Goal: Register for event/course: Sign up to attend an event or enroll in a course

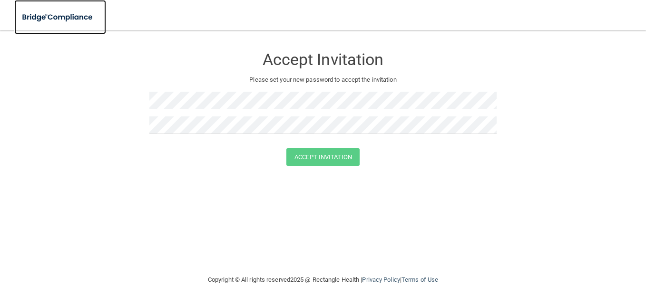
click at [79, 18] on img at bounding box center [58, 18] width 88 height 20
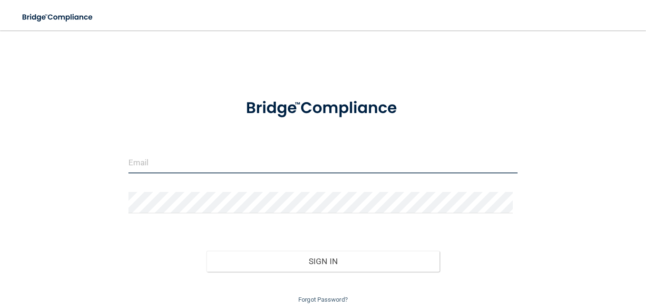
click at [155, 162] on input "email" at bounding box center [322, 162] width 389 height 21
type input "[EMAIL_ADDRESS][DOMAIN_NAME]"
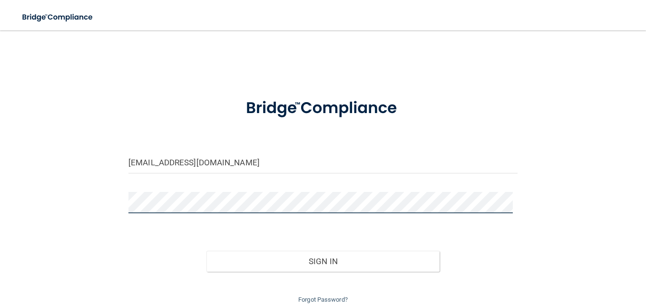
click at [206, 251] on button "Sign In" at bounding box center [323, 261] width 234 height 21
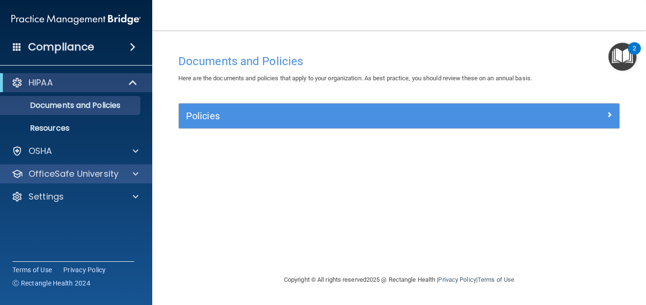
click at [111, 180] on div "OfficeSafe University" at bounding box center [76, 174] width 153 height 19
click at [135, 169] on span at bounding box center [136, 173] width 6 height 11
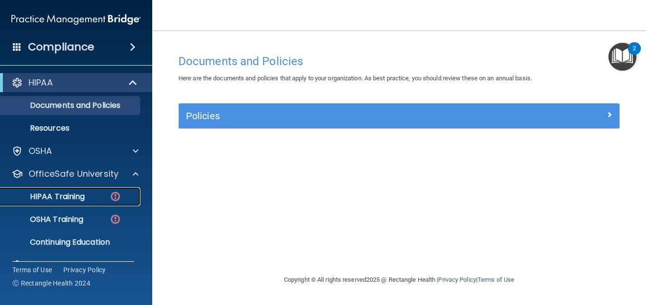
click at [95, 191] on link "HIPAA Training" at bounding box center [65, 196] width 150 height 19
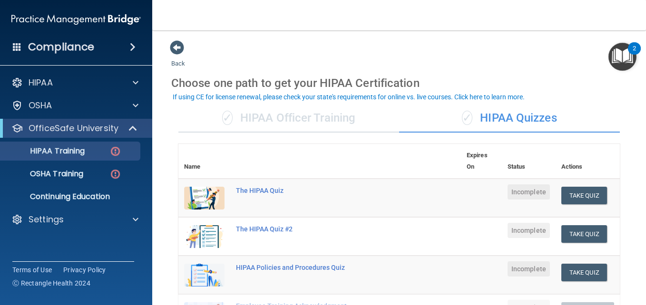
click at [166, 126] on main "Back Choose one path to get your HIPAA Certification ✓ HIPAA Officer Training ✓…" at bounding box center [399, 167] width 494 height 275
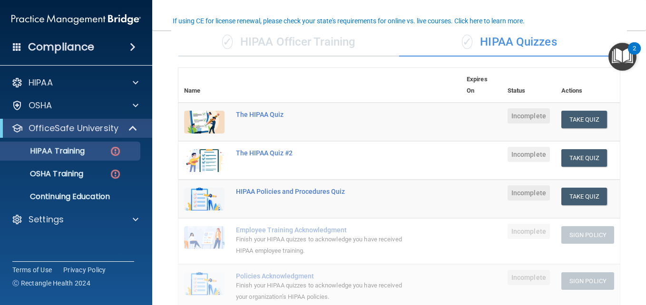
scroll to position [57, 0]
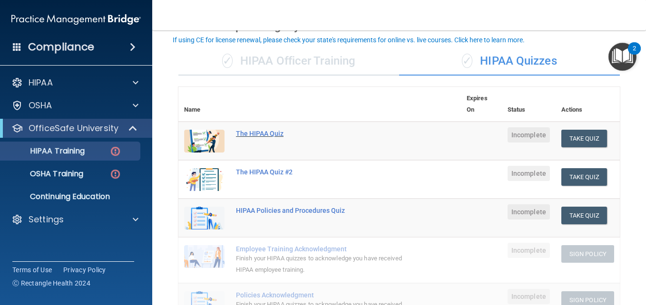
click at [270, 136] on div "The HIPAA Quiz" at bounding box center [324, 134] width 177 height 8
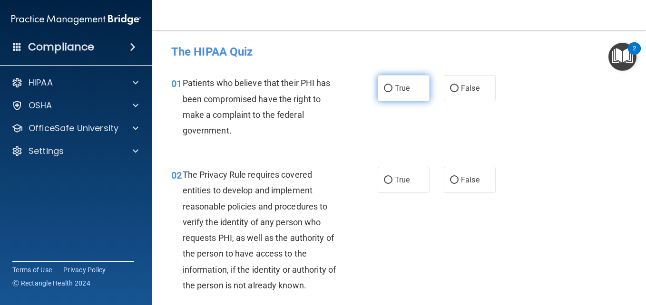
click at [397, 92] on span "True" at bounding box center [402, 88] width 15 height 9
click at [393, 92] on input "True" at bounding box center [388, 88] width 9 height 7
radio input "true"
click at [316, 147] on div "01 Patients who believe that their PHI has been compromised have the right to m…" at bounding box center [399, 109] width 470 height 92
click at [328, 138] on div "Patients who believe that their PHI has been compromised have the right to make…" at bounding box center [266, 106] width 166 height 63
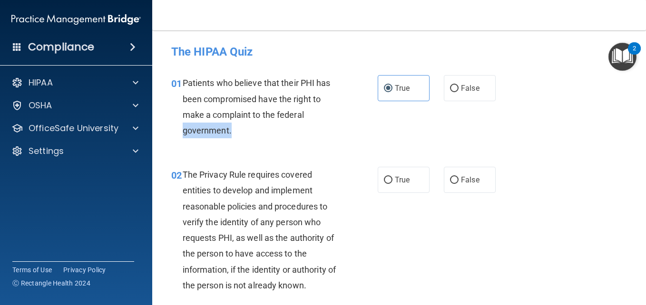
drag, startPoint x: 328, startPoint y: 138, endPoint x: 329, endPoint y: 116, distance: 22.9
click at [329, 116] on div "Patients who believe that their PHI has been compromised have the right to make…" at bounding box center [266, 106] width 166 height 63
drag, startPoint x: 329, startPoint y: 116, endPoint x: 277, endPoint y: 147, distance: 60.6
click at [277, 147] on div "01 Patients who believe that their PHI has been compromised have the right to m…" at bounding box center [399, 109] width 470 height 92
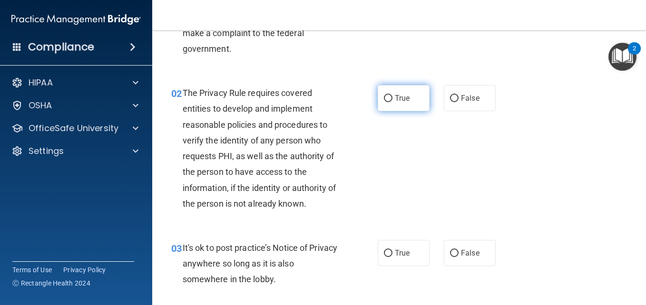
click at [384, 97] on input "True" at bounding box center [388, 98] width 9 height 7
radio input "true"
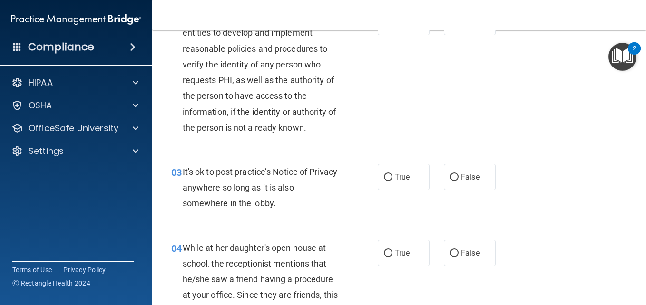
scroll to position [283, 0]
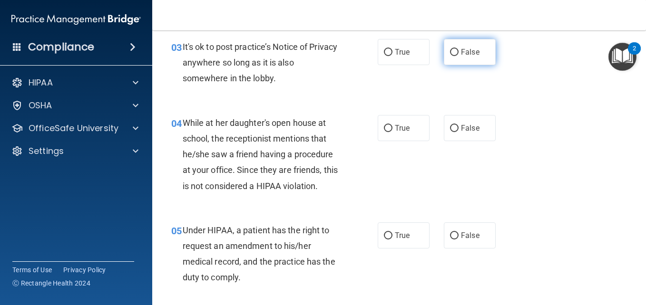
click at [484, 52] on label "False" at bounding box center [470, 52] width 52 height 26
click at [459, 52] on input "False" at bounding box center [454, 52] width 9 height 7
radio input "true"
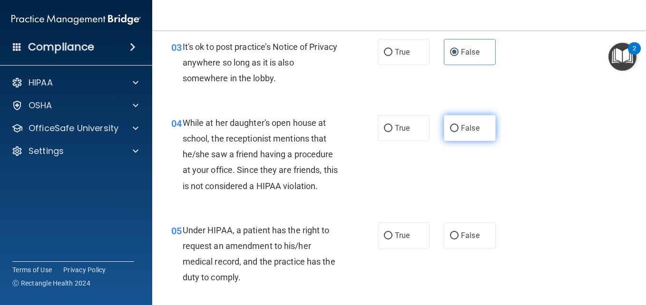
click at [455, 131] on label "False" at bounding box center [470, 128] width 52 height 26
click at [455, 131] on input "False" at bounding box center [454, 128] width 9 height 7
radio input "true"
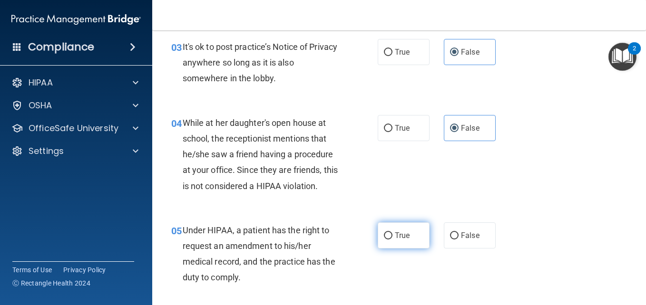
click at [396, 234] on span "True" at bounding box center [402, 235] width 15 height 9
click at [393, 234] on input "True" at bounding box center [388, 236] width 9 height 7
radio input "true"
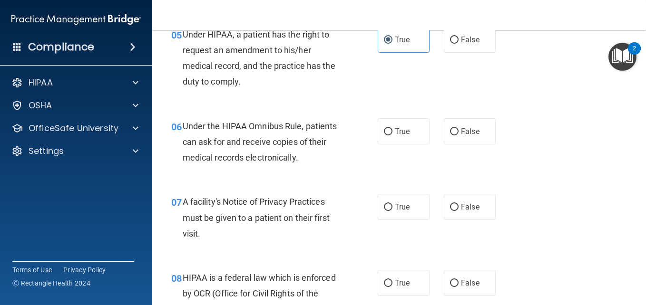
scroll to position [490, 0]
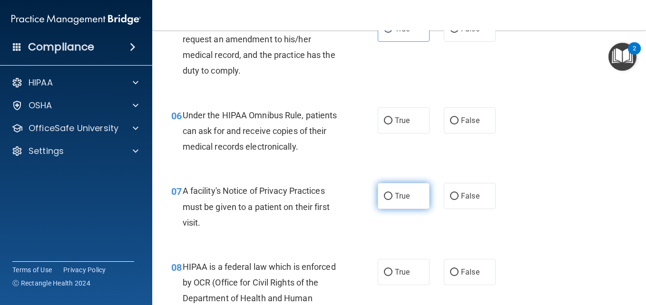
click at [409, 185] on label "True" at bounding box center [404, 196] width 52 height 26
click at [393, 193] on input "True" at bounding box center [388, 196] width 9 height 7
radio input "true"
click at [460, 128] on label "False" at bounding box center [470, 121] width 52 height 26
click at [459, 125] on input "False" at bounding box center [454, 121] width 9 height 7
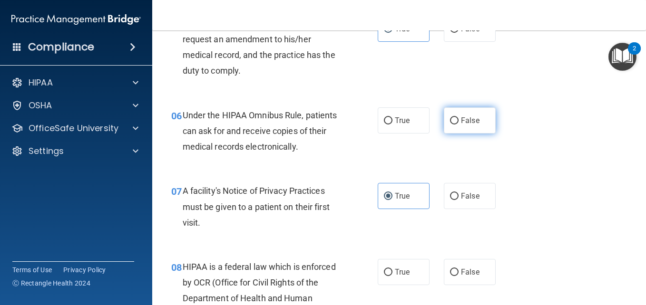
radio input "true"
click at [517, 133] on div "06 Under the HIPAA Omnibus Rule, patients can ask for and receive copies of the…" at bounding box center [399, 134] width 470 height 76
click at [557, 137] on div "06 Under the HIPAA Omnibus Rule, patients can ask for and receive copies of the…" at bounding box center [399, 134] width 470 height 76
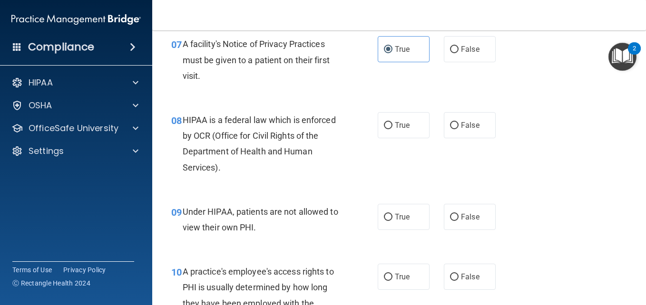
scroll to position [643, 0]
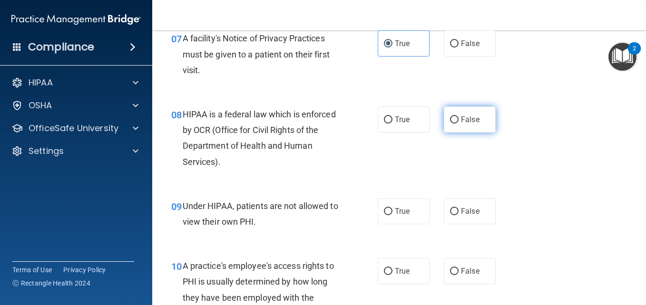
click at [480, 123] on label "False" at bounding box center [470, 120] width 52 height 26
click at [459, 123] on input "False" at bounding box center [454, 120] width 9 height 7
radio input "true"
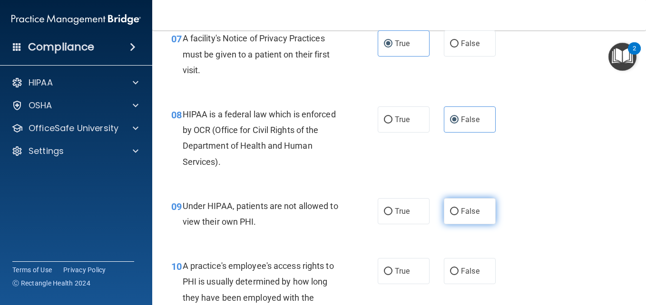
click at [451, 206] on label "False" at bounding box center [470, 211] width 52 height 26
click at [451, 208] on input "False" at bounding box center [454, 211] width 9 height 7
radio input "true"
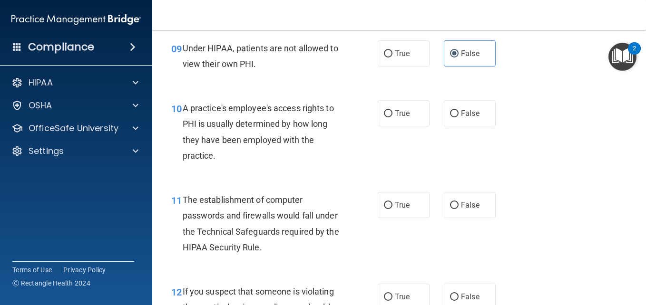
scroll to position [850, 0]
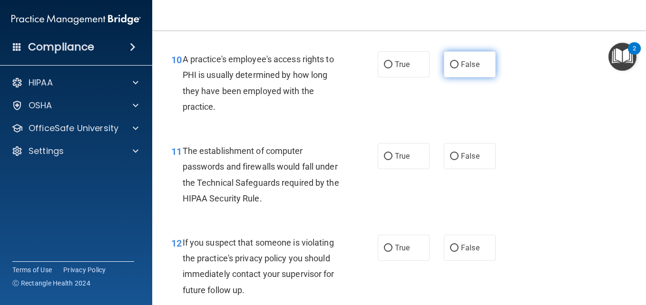
click at [469, 73] on label "False" at bounding box center [470, 64] width 52 height 26
click at [459, 69] on input "False" at bounding box center [454, 64] width 9 height 7
radio input "true"
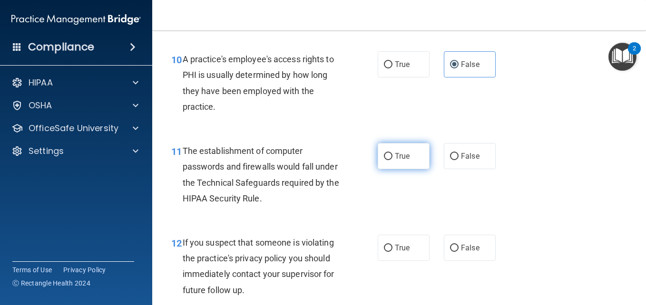
click at [399, 156] on span "True" at bounding box center [402, 156] width 15 height 9
click at [393, 156] on input "True" at bounding box center [388, 156] width 9 height 7
radio input "true"
click at [404, 243] on label "True" at bounding box center [404, 248] width 52 height 26
click at [393, 245] on input "True" at bounding box center [388, 248] width 9 height 7
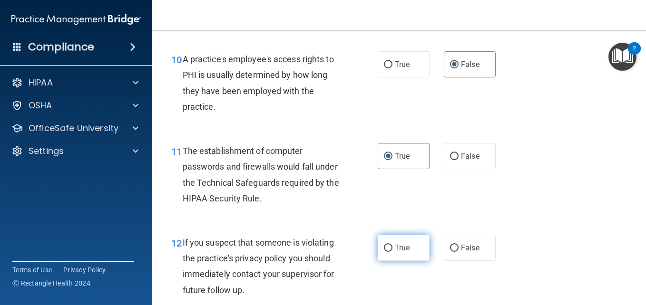
radio input "true"
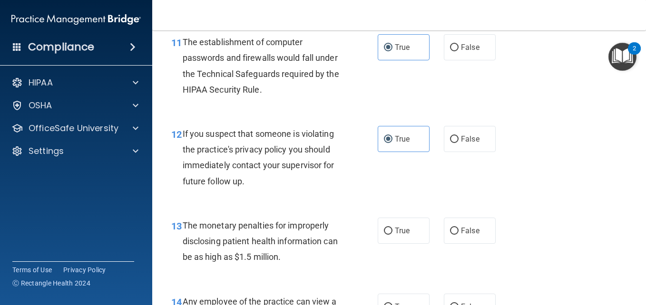
scroll to position [964, 0]
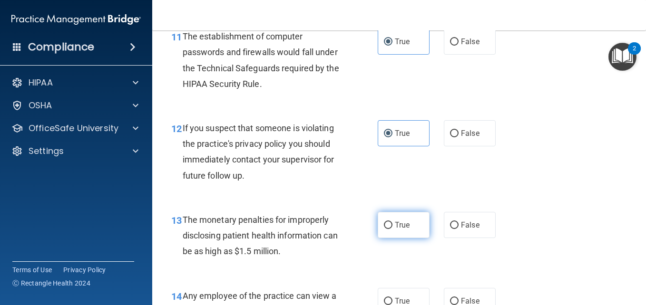
click at [406, 226] on span "True" at bounding box center [402, 225] width 15 height 9
click at [393, 226] on input "True" at bounding box center [388, 225] width 9 height 7
radio input "true"
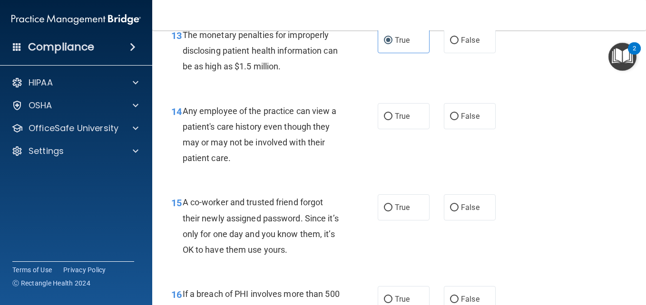
scroll to position [1155, 0]
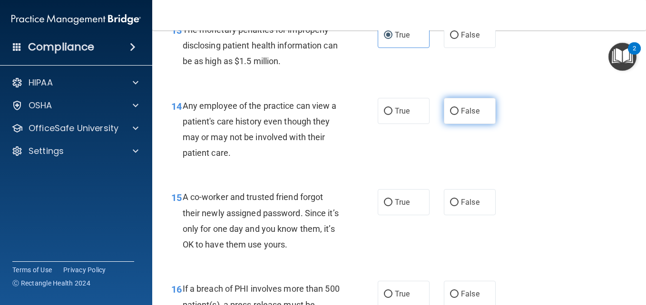
click at [468, 104] on label "False" at bounding box center [470, 111] width 52 height 26
click at [459, 108] on input "False" at bounding box center [454, 111] width 9 height 7
radio input "true"
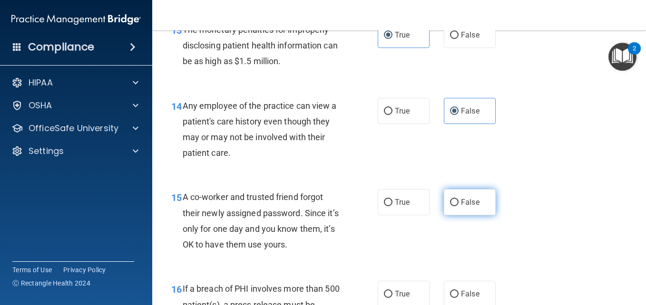
click at [461, 207] on label "False" at bounding box center [470, 202] width 52 height 26
click at [459, 206] on input "False" at bounding box center [454, 202] width 9 height 7
radio input "true"
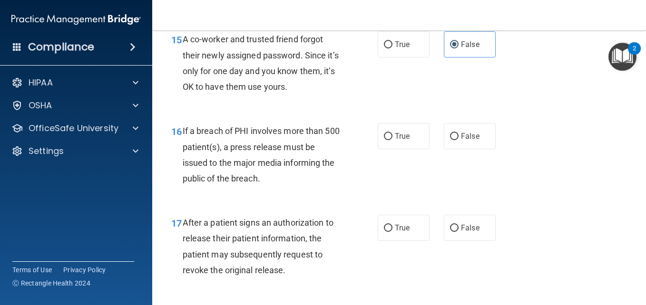
scroll to position [1318, 0]
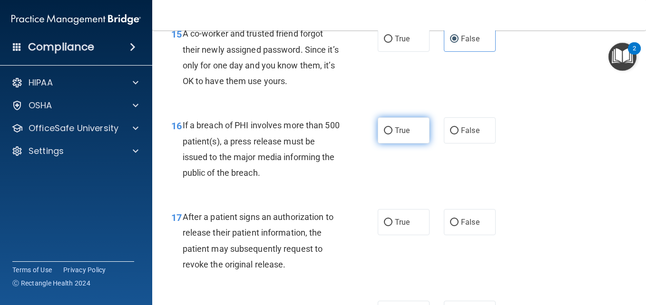
click at [417, 135] on label "True" at bounding box center [404, 131] width 52 height 26
click at [393, 135] on input "True" at bounding box center [388, 131] width 9 height 7
radio input "true"
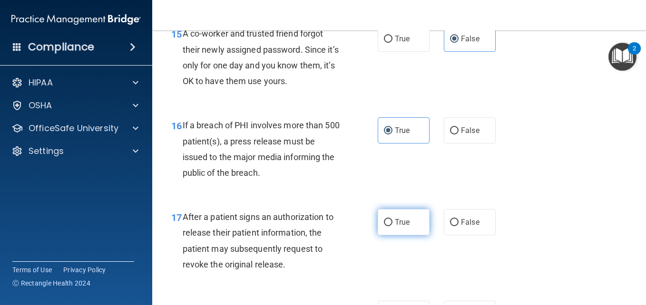
click at [397, 214] on label "True" at bounding box center [404, 222] width 52 height 26
click at [393, 219] on input "True" at bounding box center [388, 222] width 9 height 7
radio input "true"
drag, startPoint x: 638, startPoint y: 165, endPoint x: 639, endPoint y: 172, distance: 7.2
click at [639, 172] on main "- The HIPAA Quiz This quiz doesn’t expire until . Are you sure you want to take…" at bounding box center [399, 167] width 494 height 275
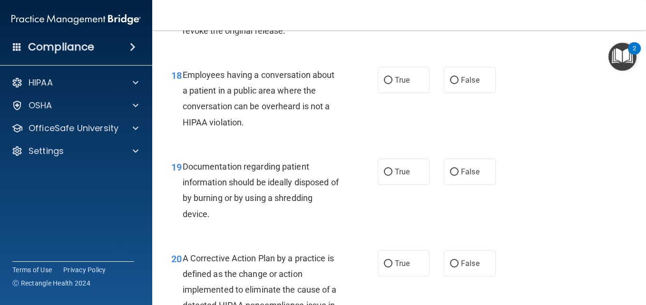
scroll to position [1558, 0]
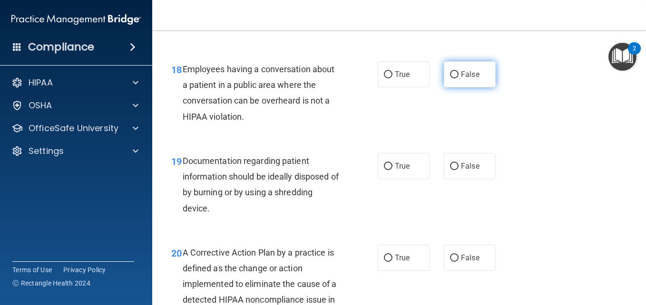
click at [451, 77] on input "False" at bounding box center [454, 74] width 9 height 7
radio input "true"
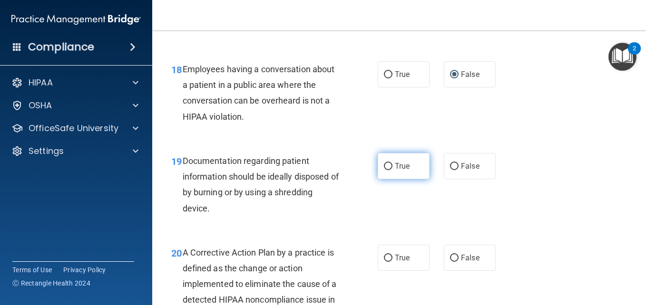
click at [418, 157] on label "True" at bounding box center [404, 166] width 52 height 26
click at [393, 163] on input "True" at bounding box center [388, 166] width 9 height 7
radio input "true"
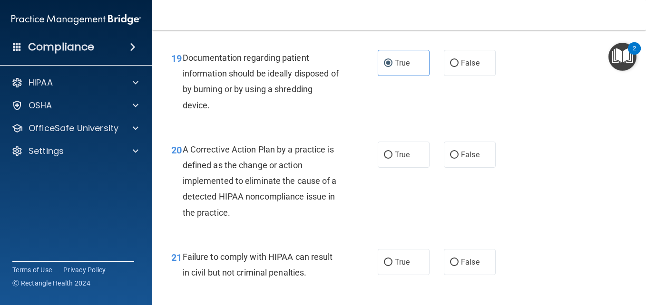
scroll to position [1689, 0]
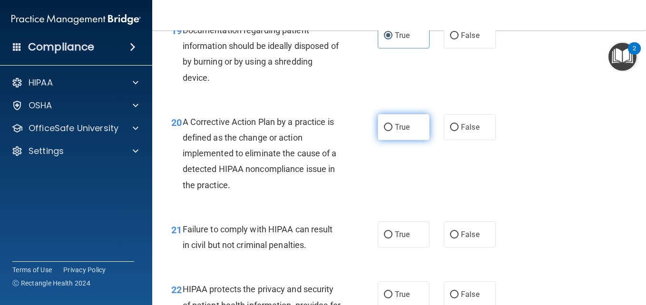
click at [410, 128] on label "True" at bounding box center [404, 127] width 52 height 26
click at [393, 128] on input "True" at bounding box center [388, 127] width 9 height 7
radio input "true"
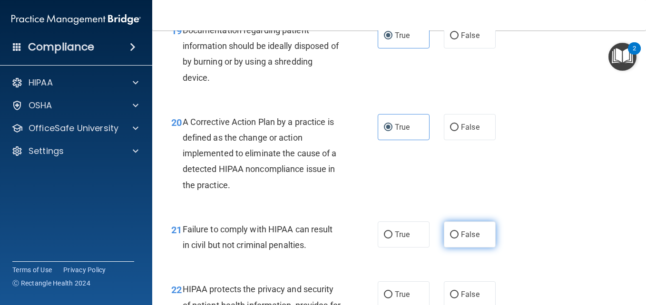
click at [460, 241] on label "False" at bounding box center [470, 235] width 52 height 26
click at [459, 239] on input "False" at bounding box center [454, 235] width 9 height 7
radio input "true"
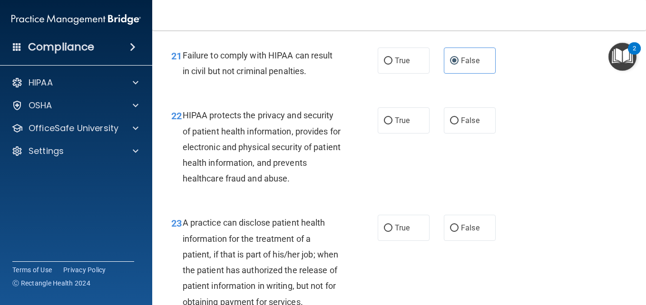
scroll to position [1868, 0]
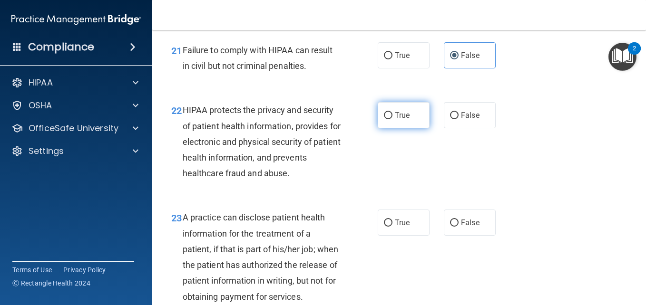
click at [402, 117] on span "True" at bounding box center [402, 115] width 15 height 9
click at [393, 117] on input "True" at bounding box center [388, 115] width 9 height 7
radio input "true"
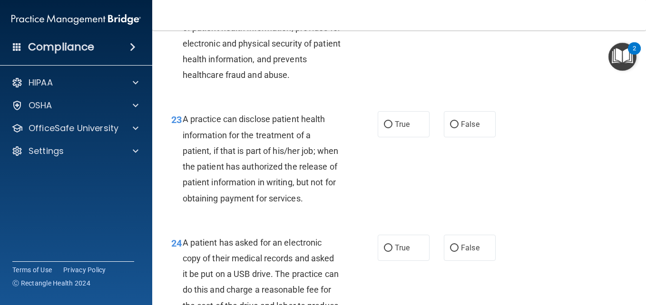
scroll to position [1972, 0]
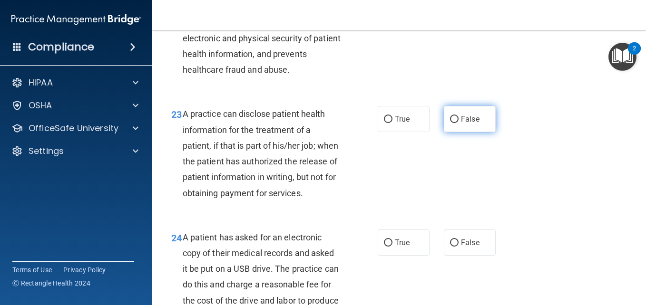
click at [486, 117] on label "False" at bounding box center [470, 119] width 52 height 26
click at [459, 117] on input "False" at bounding box center [454, 119] width 9 height 7
radio input "true"
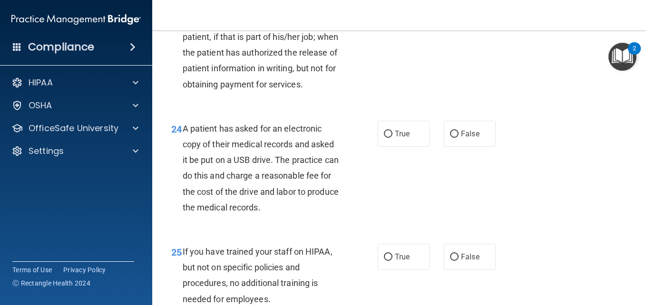
scroll to position [2059, 0]
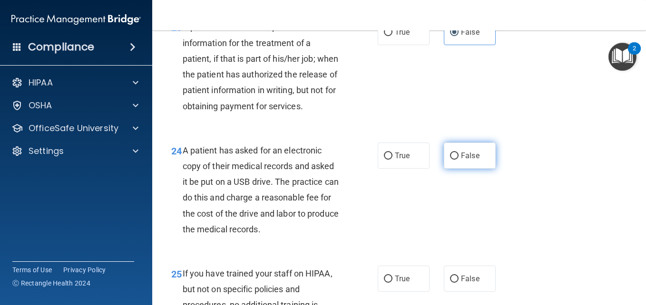
click at [474, 160] on span "False" at bounding box center [470, 155] width 19 height 9
click at [459, 160] on input "False" at bounding box center [454, 156] width 9 height 7
radio input "true"
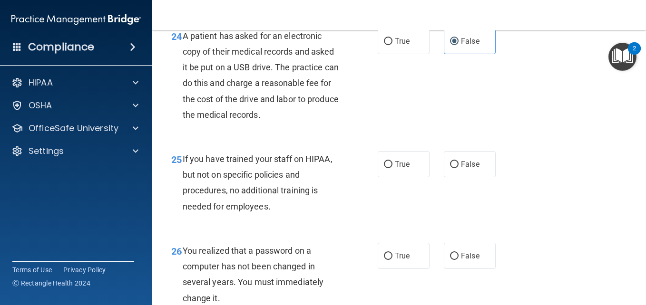
scroll to position [2179, 0]
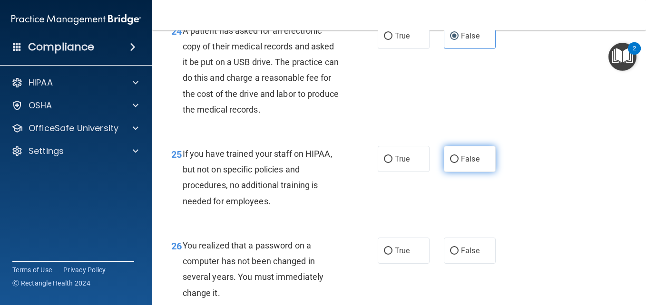
click at [467, 164] on span "False" at bounding box center [470, 159] width 19 height 9
click at [459, 163] on input "False" at bounding box center [454, 159] width 9 height 7
radio input "true"
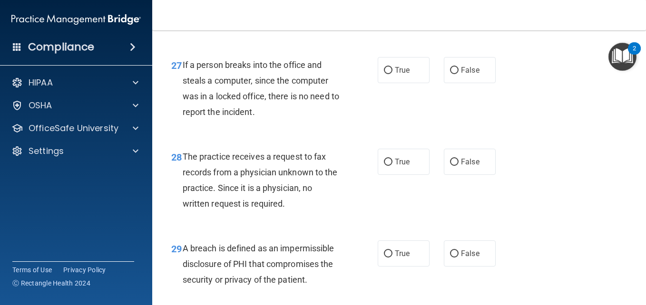
scroll to position [2457, 0]
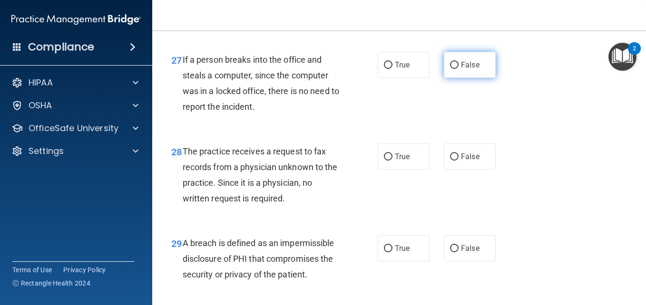
click at [464, 69] on span "False" at bounding box center [470, 64] width 19 height 9
click at [459, 69] on input "False" at bounding box center [454, 65] width 9 height 7
radio input "true"
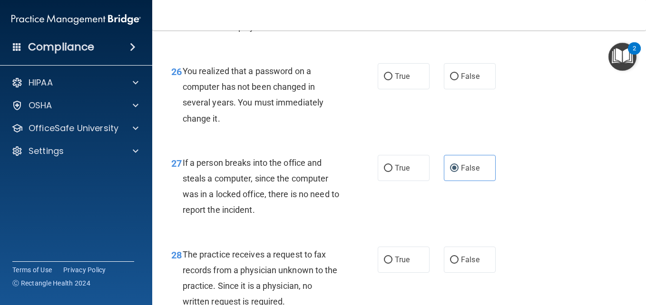
scroll to position [2343, 0]
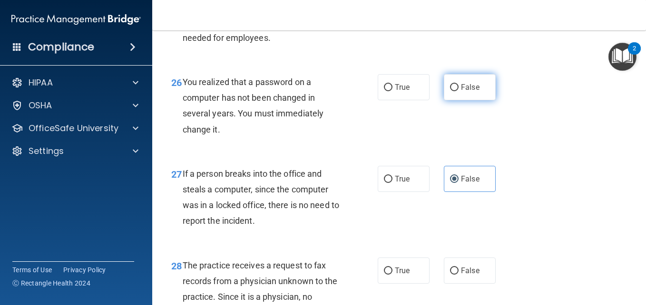
click at [450, 96] on label "False" at bounding box center [470, 87] width 52 height 26
click at [450, 91] on input "False" at bounding box center [454, 87] width 9 height 7
radio input "true"
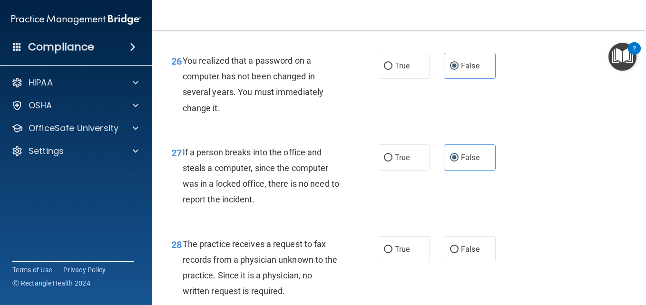
scroll to position [2620, 0]
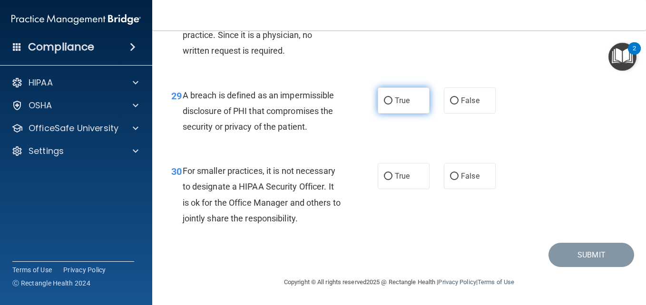
click at [395, 102] on span "True" at bounding box center [402, 100] width 15 height 9
click at [392, 102] on input "True" at bounding box center [388, 101] width 9 height 7
radio input "true"
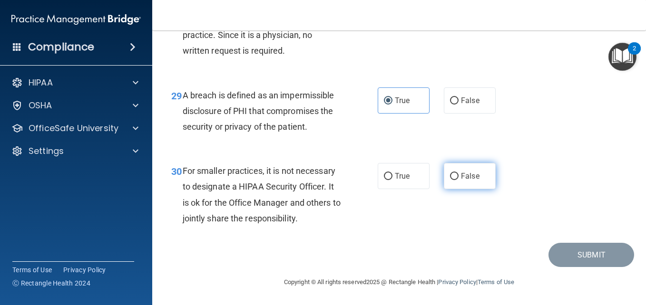
click at [461, 176] on span "False" at bounding box center [470, 176] width 19 height 9
click at [457, 176] on input "False" at bounding box center [454, 176] width 9 height 7
radio input "true"
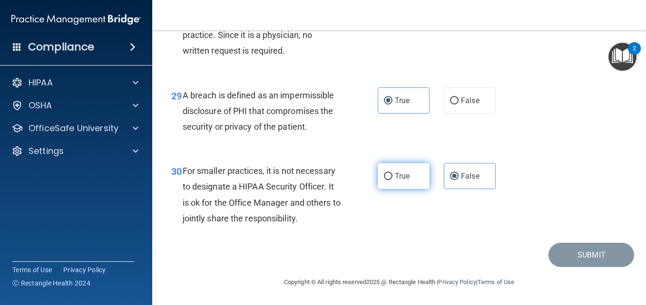
click at [414, 187] on label "True" at bounding box center [404, 176] width 52 height 26
click at [393, 180] on input "True" at bounding box center [388, 176] width 9 height 7
radio input "true"
radio input "false"
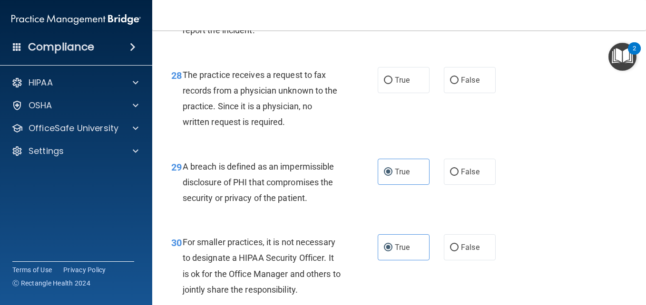
scroll to position [2517, 0]
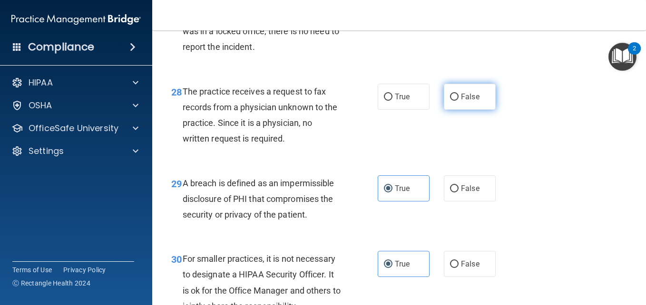
click at [458, 110] on label "False" at bounding box center [470, 97] width 52 height 26
click at [458, 101] on input "False" at bounding box center [454, 97] width 9 height 7
radio input "true"
click at [528, 196] on div "29 A breach is defined as an impermissible disclosure of PHI that compromises t…" at bounding box center [399, 202] width 470 height 76
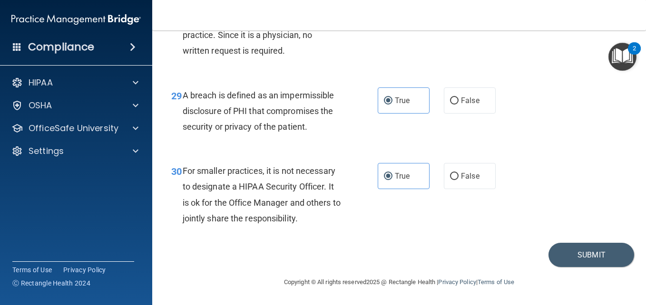
scroll to position [2620, 0]
click at [586, 259] on button "Submit" at bounding box center [592, 255] width 86 height 24
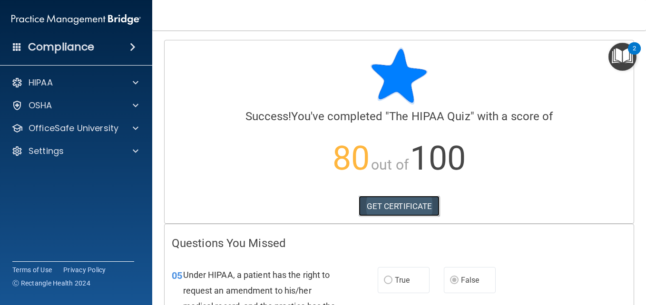
click at [399, 212] on link "GET CERTIFICATE" at bounding box center [399, 206] width 81 height 21
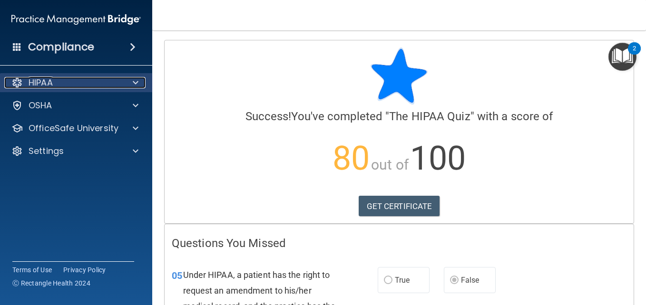
click at [138, 87] on div at bounding box center [134, 82] width 24 height 11
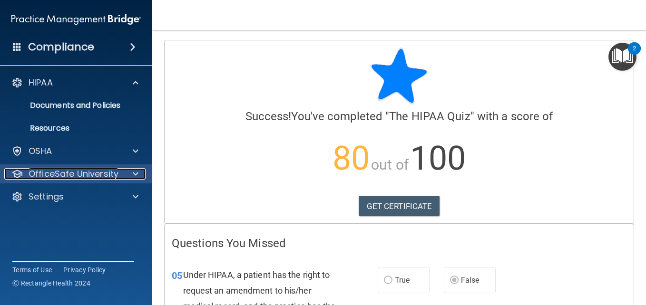
click at [136, 171] on span at bounding box center [136, 173] width 6 height 11
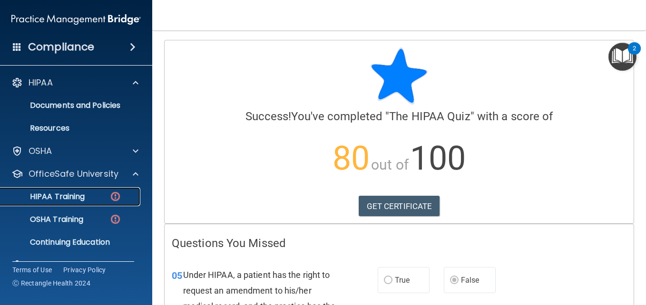
click at [75, 191] on link "HIPAA Training" at bounding box center [65, 196] width 150 height 19
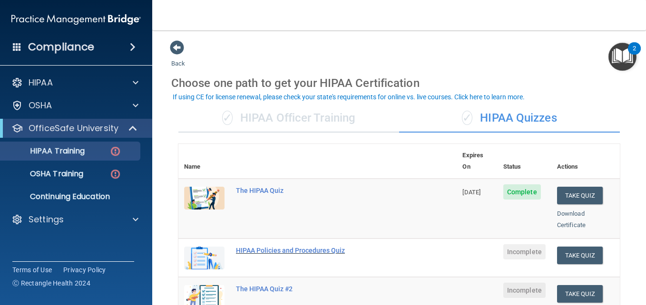
click at [329, 247] on div "HIPAA Policies and Procedures Quiz" at bounding box center [322, 251] width 173 height 8
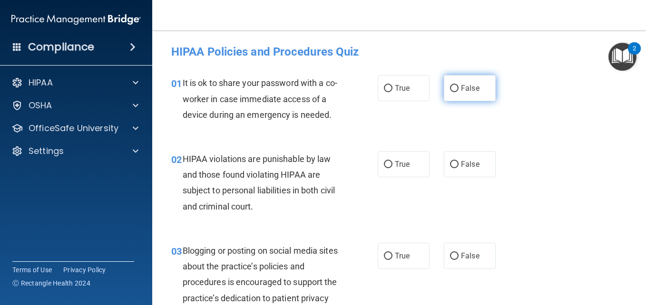
click at [465, 91] on span "False" at bounding box center [470, 88] width 19 height 9
click at [459, 91] on input "False" at bounding box center [454, 88] width 9 height 7
radio input "true"
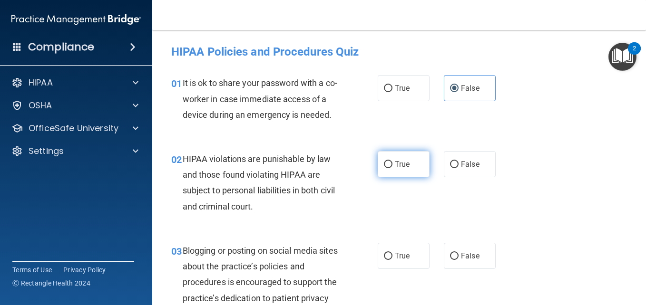
click at [384, 174] on label "True" at bounding box center [404, 164] width 52 height 26
click at [384, 168] on input "True" at bounding box center [388, 164] width 9 height 7
radio input "true"
click at [358, 219] on div "02 HIPAA violations are punishable by law and those found violating HIPAA are s…" at bounding box center [274, 185] width 235 height 68
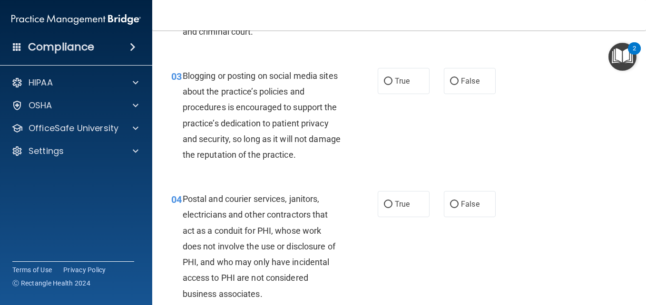
scroll to position [181, 0]
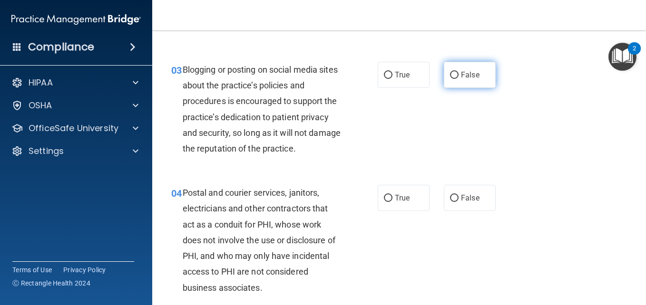
click at [451, 88] on label "False" at bounding box center [470, 75] width 52 height 26
click at [451, 79] on input "False" at bounding box center [454, 75] width 9 height 7
radio input "true"
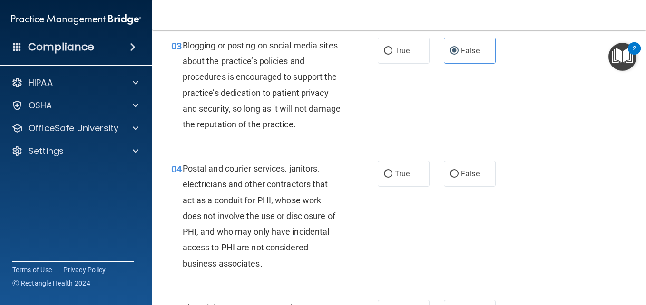
scroll to position [242, 0]
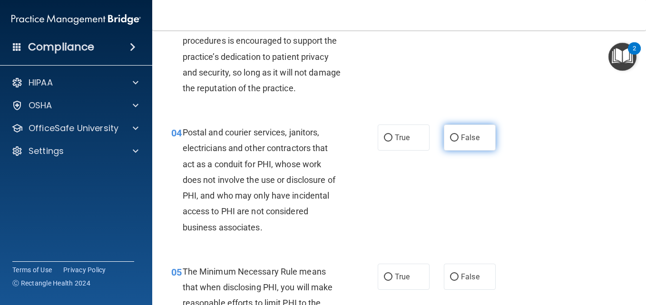
click at [457, 151] on label "False" at bounding box center [470, 138] width 52 height 26
click at [457, 142] on input "False" at bounding box center [454, 138] width 9 height 7
radio input "true"
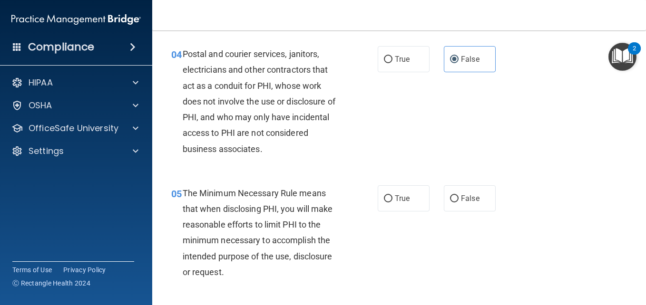
scroll to position [356, 0]
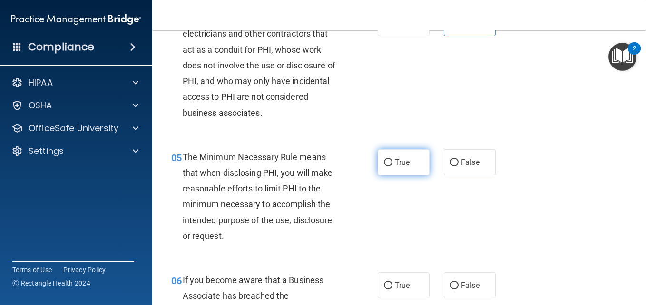
click at [396, 167] on span "True" at bounding box center [402, 162] width 15 height 9
click at [393, 167] on input "True" at bounding box center [388, 162] width 9 height 7
radio input "true"
click at [638, 91] on main "- HIPAA Policies and Procedures Quiz This quiz doesn’t expire until . Are you s…" at bounding box center [399, 167] width 494 height 275
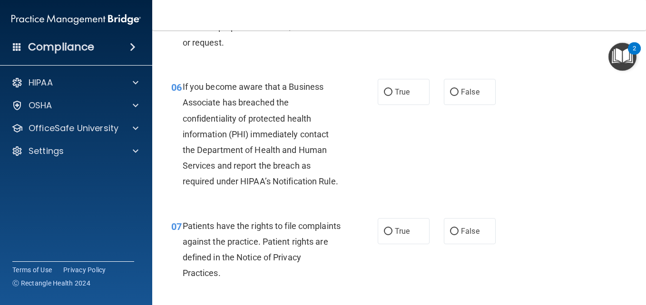
scroll to position [604, 0]
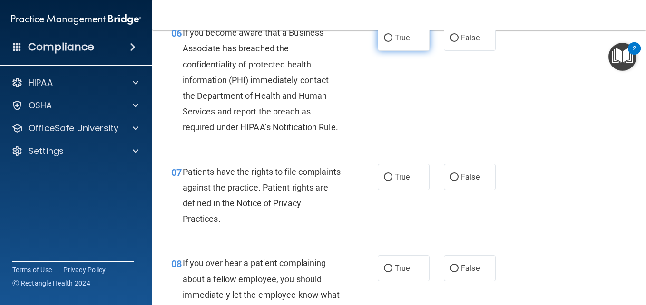
click at [395, 51] on label "True" at bounding box center [404, 38] width 52 height 26
click at [393, 42] on input "True" at bounding box center [388, 38] width 9 height 7
radio input "true"
click at [417, 190] on label "True" at bounding box center [404, 177] width 52 height 26
click at [393, 181] on input "True" at bounding box center [388, 177] width 9 height 7
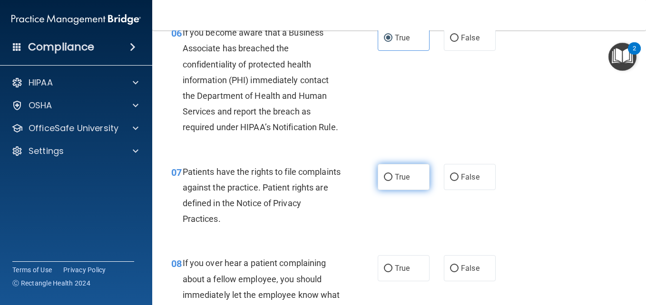
radio input "true"
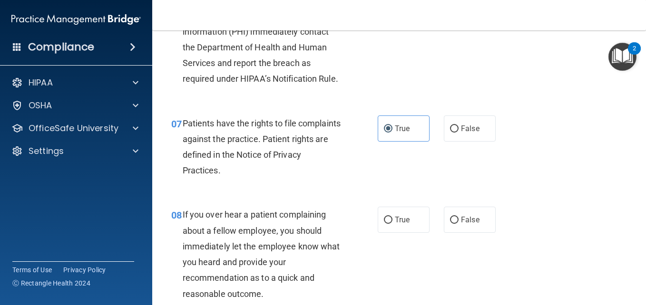
scroll to position [785, 0]
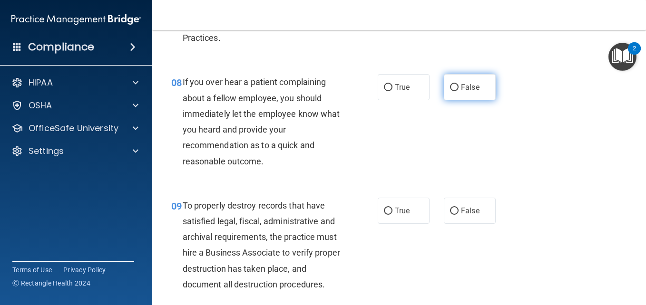
click at [452, 91] on input "False" at bounding box center [454, 87] width 9 height 7
radio input "true"
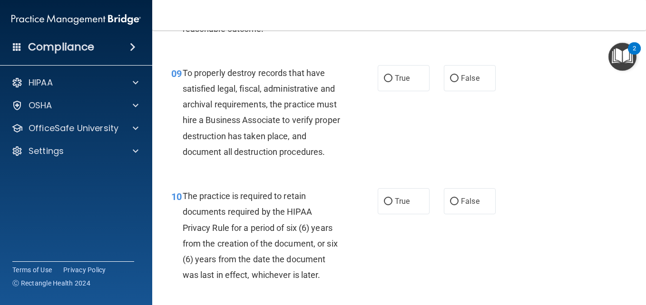
scroll to position [924, 0]
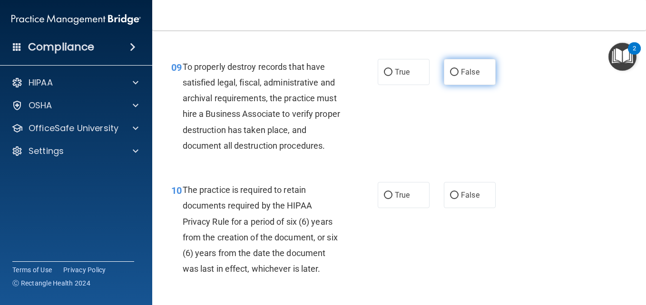
click at [484, 85] on label "False" at bounding box center [470, 72] width 52 height 26
click at [459, 76] on input "False" at bounding box center [454, 72] width 9 height 7
radio input "true"
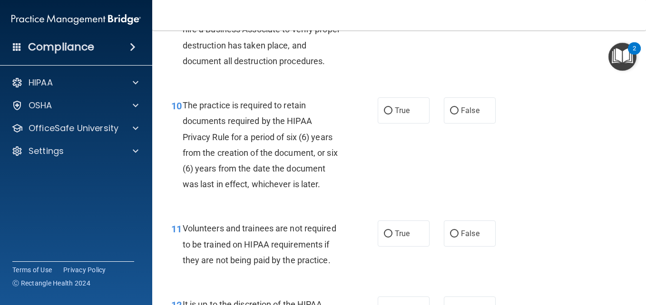
scroll to position [979, 0]
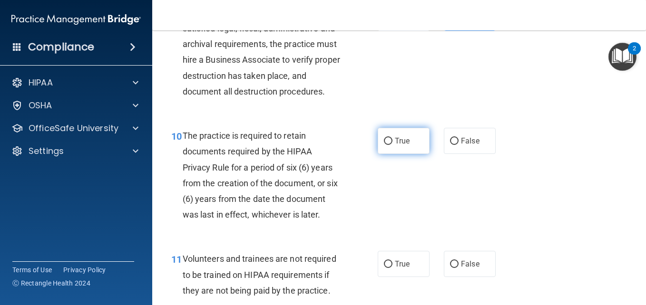
click at [400, 146] on span "True" at bounding box center [402, 141] width 15 height 9
click at [393, 145] on input "True" at bounding box center [388, 141] width 9 height 7
radio input "true"
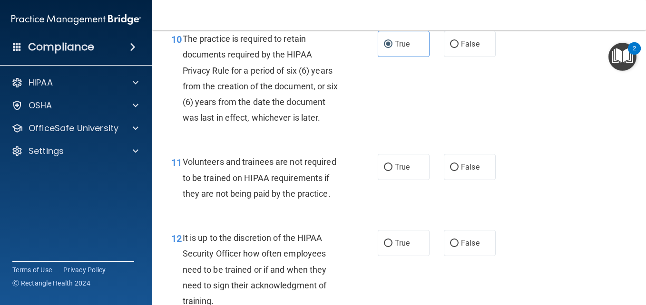
scroll to position [1088, 0]
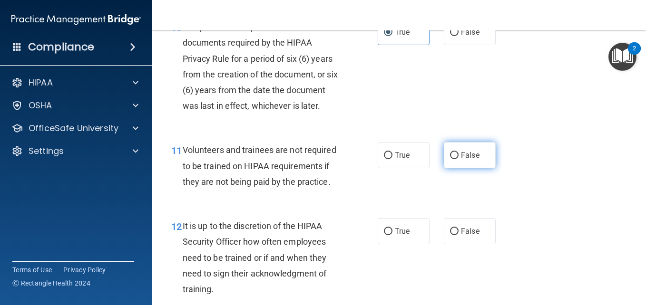
click at [462, 160] on span "False" at bounding box center [470, 155] width 19 height 9
click at [459, 159] on input "False" at bounding box center [454, 155] width 9 height 7
radio input "true"
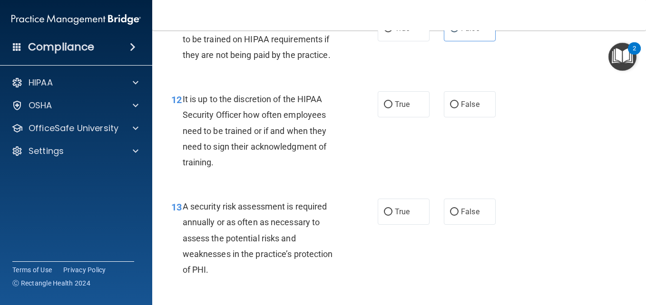
scroll to position [1269, 0]
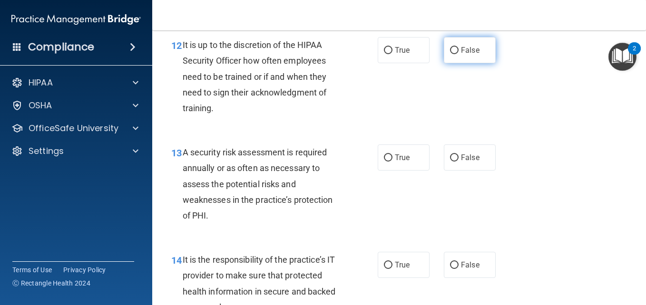
click at [478, 63] on label "False" at bounding box center [470, 50] width 52 height 26
click at [459, 54] on input "False" at bounding box center [454, 50] width 9 height 7
radio input "true"
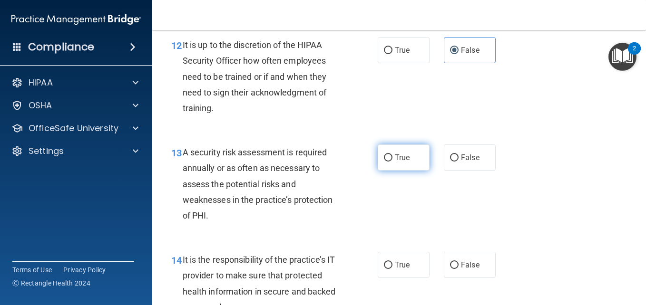
click at [393, 171] on label "True" at bounding box center [404, 158] width 52 height 26
click at [393, 162] on input "True" at bounding box center [388, 158] width 9 height 7
radio input "true"
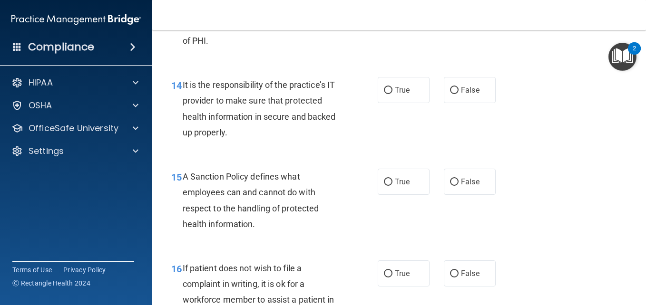
scroll to position [1468, 0]
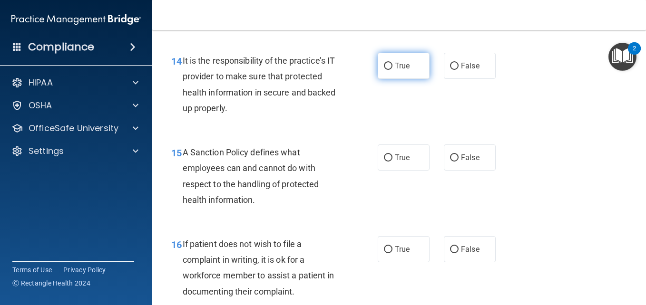
click at [406, 70] on span "True" at bounding box center [402, 65] width 15 height 9
click at [393, 70] on input "True" at bounding box center [388, 66] width 9 height 7
radio input "true"
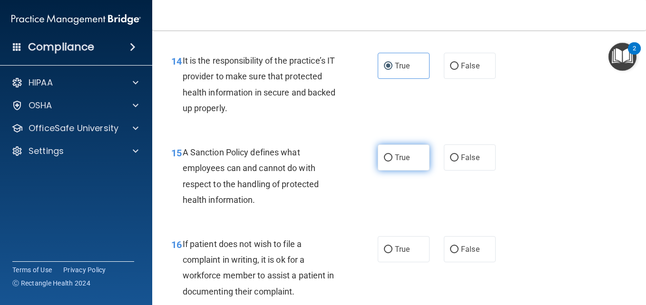
click at [395, 162] on span "True" at bounding box center [402, 157] width 15 height 9
click at [393, 162] on input "True" at bounding box center [388, 158] width 9 height 7
radio input "true"
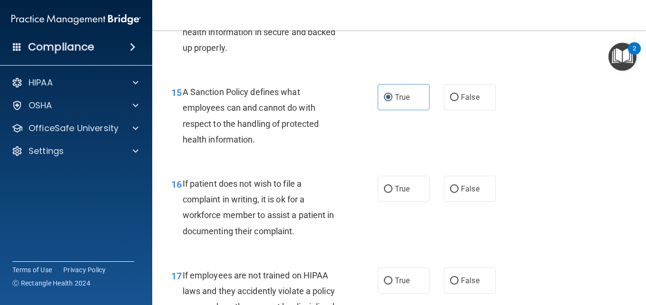
scroll to position [1553, 0]
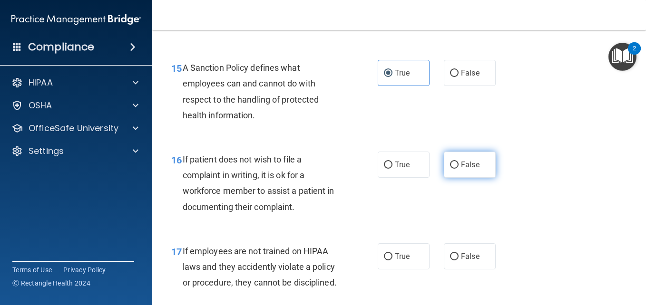
click at [479, 178] on label "False" at bounding box center [470, 165] width 52 height 26
click at [459, 169] on input "False" at bounding box center [454, 165] width 9 height 7
radio input "true"
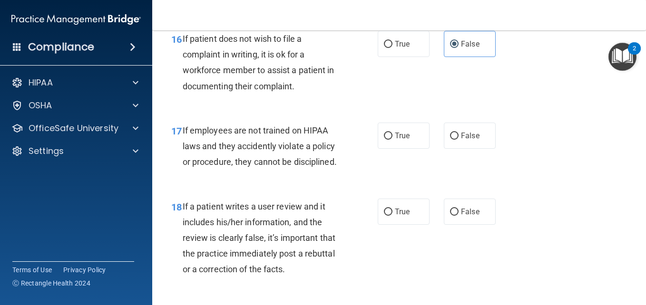
scroll to position [1679, 0]
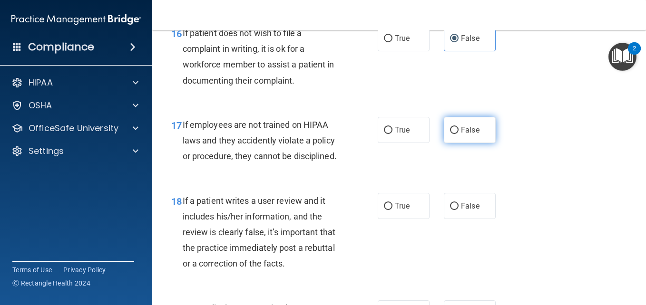
click at [478, 143] on label "False" at bounding box center [470, 130] width 52 height 26
click at [459, 134] on input "False" at bounding box center [454, 130] width 9 height 7
radio input "true"
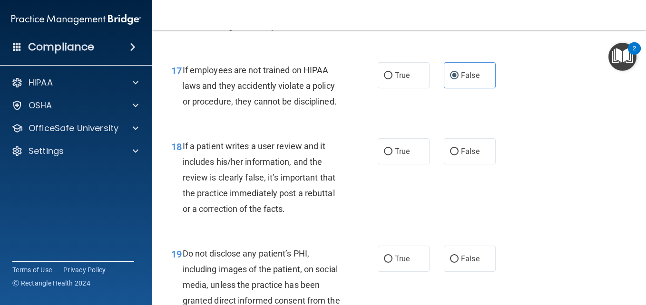
scroll to position [1795, 0]
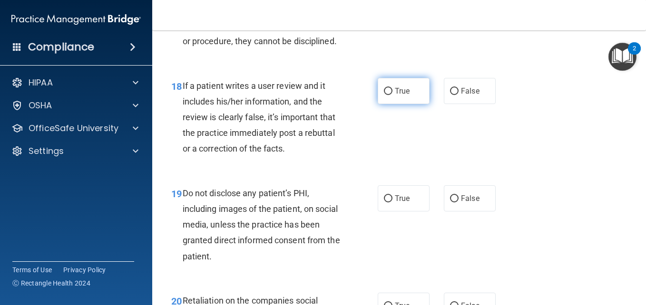
click at [415, 104] on label "True" at bounding box center [404, 91] width 52 height 26
click at [393, 95] on input "True" at bounding box center [388, 91] width 9 height 7
radio input "true"
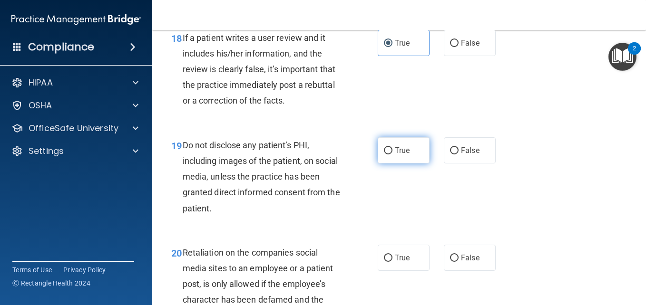
click at [416, 164] on label "True" at bounding box center [404, 150] width 52 height 26
click at [393, 155] on input "True" at bounding box center [388, 150] width 9 height 7
radio input "true"
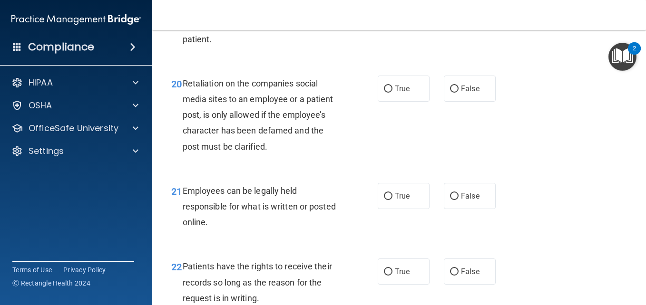
scroll to position [2018, 0]
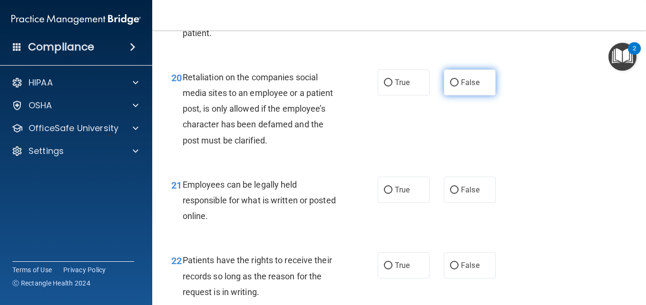
click at [461, 87] on span "False" at bounding box center [470, 82] width 19 height 9
click at [459, 87] on input "False" at bounding box center [454, 82] width 9 height 7
radio input "true"
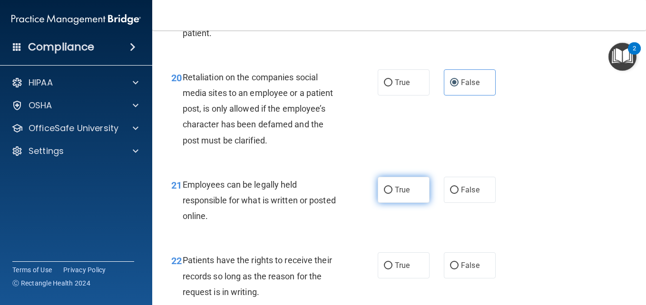
click at [410, 203] on label "True" at bounding box center [404, 190] width 52 height 26
click at [393, 194] on input "True" at bounding box center [388, 190] width 9 height 7
radio input "true"
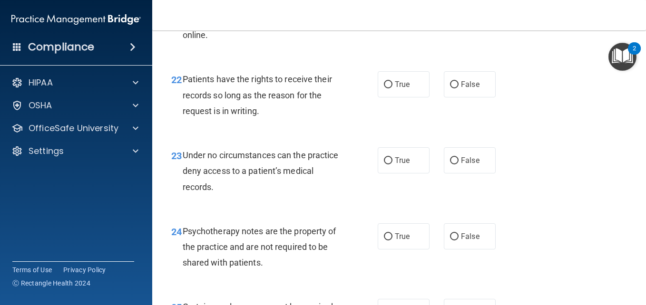
scroll to position [2211, 0]
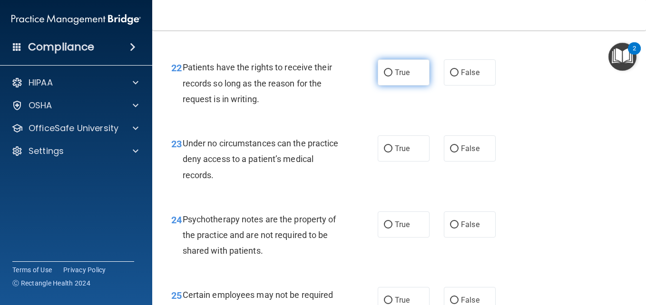
click at [406, 86] on label "True" at bounding box center [404, 72] width 52 height 26
click at [393, 77] on input "True" at bounding box center [388, 72] width 9 height 7
radio input "true"
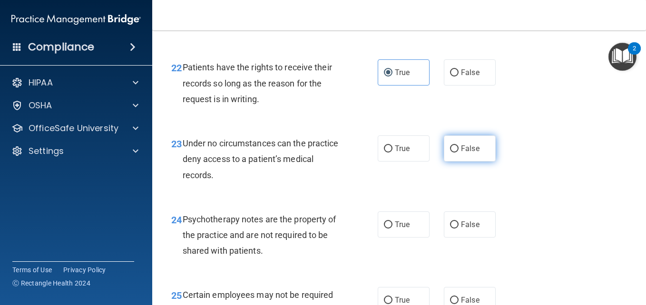
click at [470, 153] on span "False" at bounding box center [470, 148] width 19 height 9
click at [459, 153] on input "False" at bounding box center [454, 149] width 9 height 7
radio input "true"
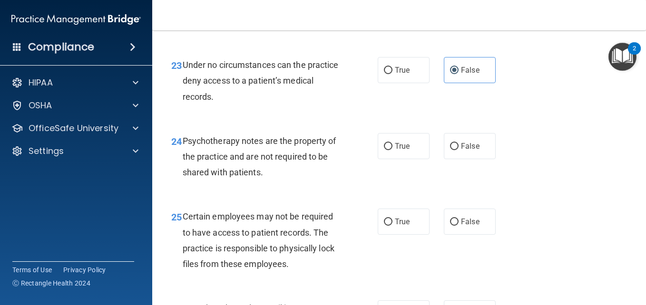
scroll to position [2296, 0]
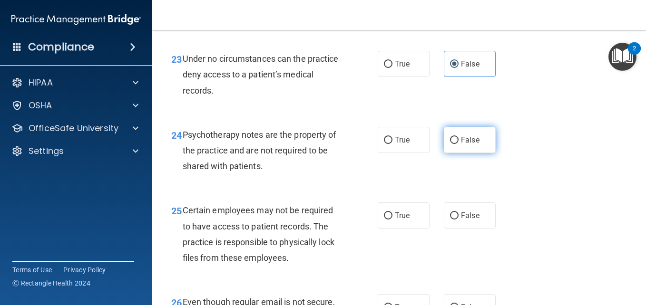
click at [461, 145] on span "False" at bounding box center [470, 140] width 19 height 9
click at [459, 144] on input "False" at bounding box center [454, 140] width 9 height 7
radio input "true"
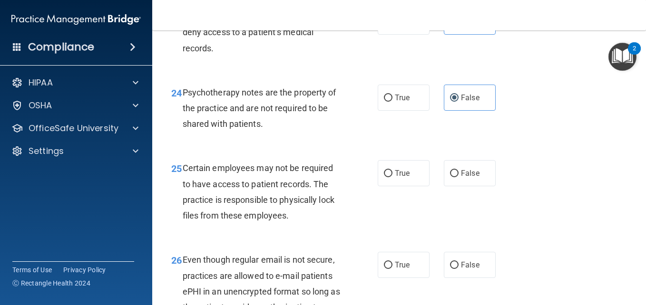
scroll to position [2356, 0]
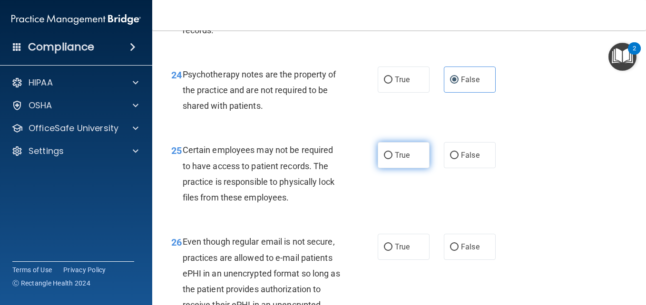
click at [395, 160] on span "True" at bounding box center [402, 155] width 15 height 9
click at [393, 159] on input "True" at bounding box center [388, 155] width 9 height 7
radio input "true"
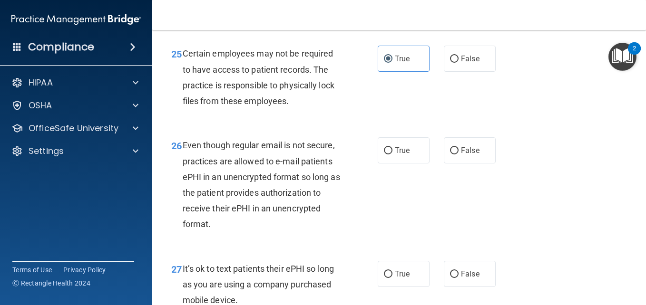
scroll to position [2459, 0]
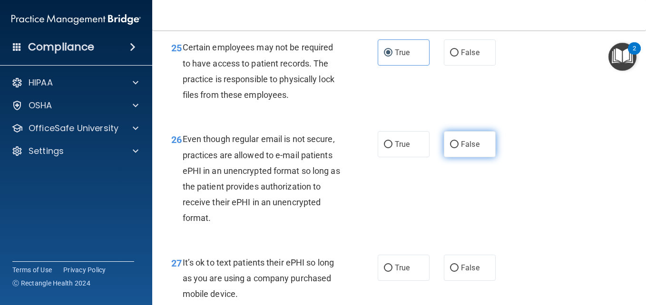
click at [471, 149] on span "False" at bounding box center [470, 144] width 19 height 9
click at [459, 148] on input "False" at bounding box center [454, 144] width 9 height 7
radio input "true"
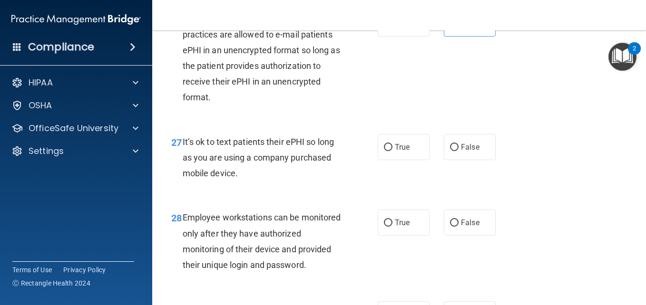
scroll to position [2586, 0]
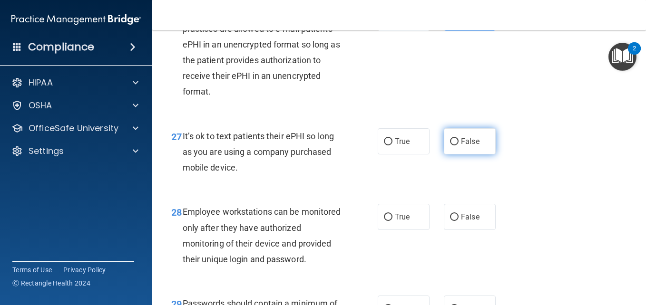
click at [477, 155] on label "False" at bounding box center [470, 141] width 52 height 26
click at [459, 146] on input "False" at bounding box center [454, 141] width 9 height 7
radio input "true"
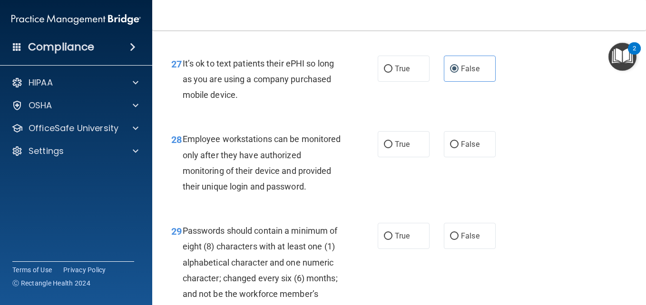
scroll to position [2665, 0]
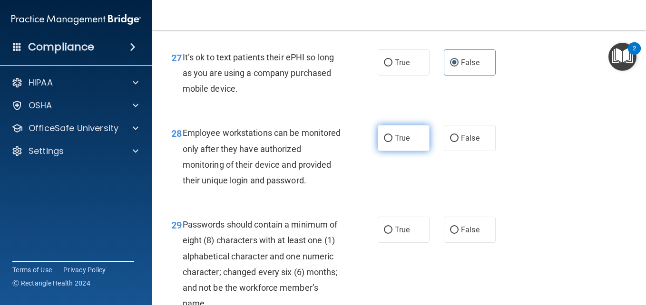
click at [420, 151] on label "True" at bounding box center [404, 138] width 52 height 26
click at [393, 142] on input "True" at bounding box center [388, 138] width 9 height 7
radio input "true"
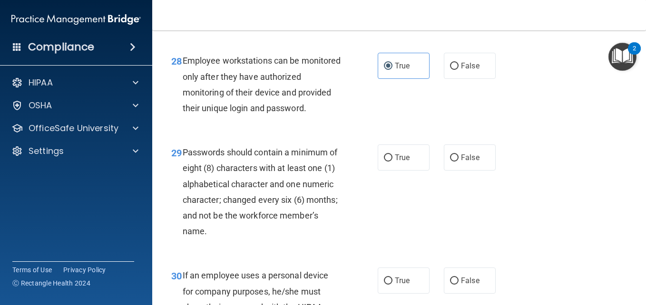
scroll to position [2804, 0]
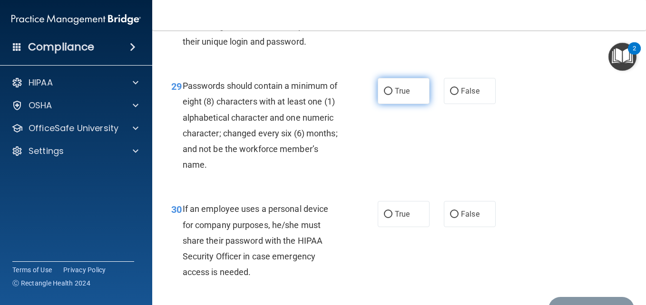
click at [408, 104] on label "True" at bounding box center [404, 91] width 52 height 26
click at [393, 95] on input "True" at bounding box center [388, 91] width 9 height 7
radio input "true"
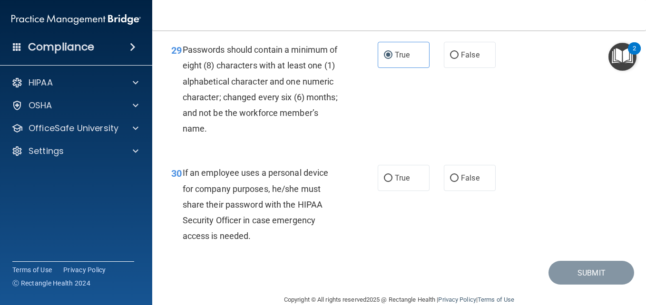
scroll to position [2936, 0]
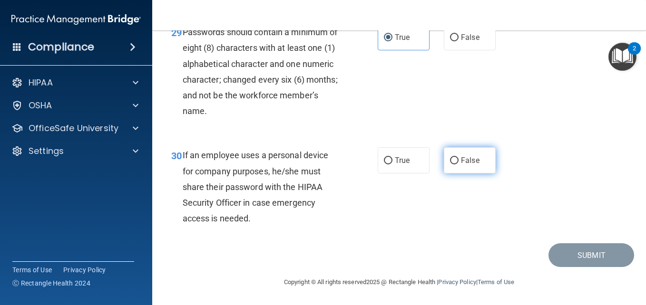
click at [464, 170] on label "False" at bounding box center [470, 160] width 52 height 26
click at [459, 165] on input "False" at bounding box center [454, 160] width 9 height 7
radio input "true"
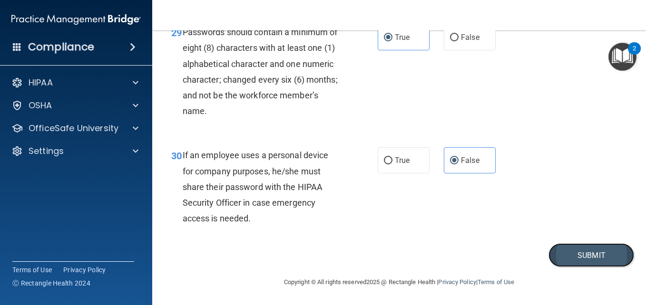
click at [552, 246] on button "Submit" at bounding box center [592, 256] width 86 height 24
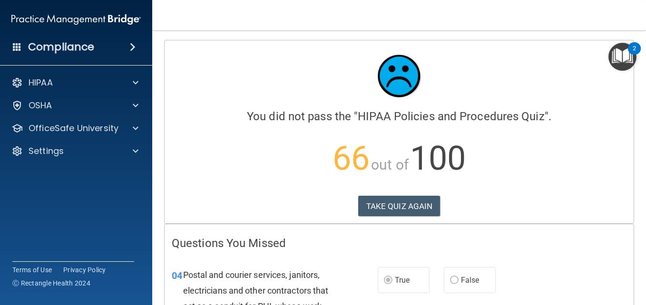
click at [534, 221] on div "Calculating your score.... You did not pass the " HIPAA Policies and Procedures…" at bounding box center [399, 131] width 469 height 183
click at [405, 199] on button "TAKE QUIZ AGAIN" at bounding box center [399, 206] width 82 height 21
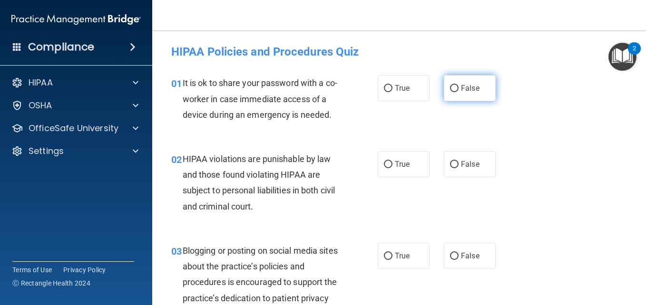
click at [478, 83] on label "False" at bounding box center [470, 88] width 52 height 26
click at [459, 85] on input "False" at bounding box center [454, 88] width 9 height 7
radio input "true"
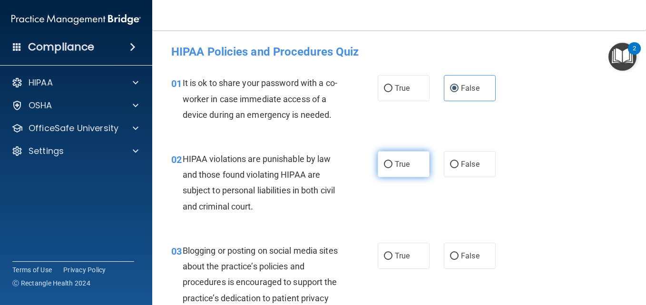
click at [395, 169] on span "True" at bounding box center [402, 164] width 15 height 9
click at [393, 168] on input "True" at bounding box center [388, 164] width 9 height 7
radio input "true"
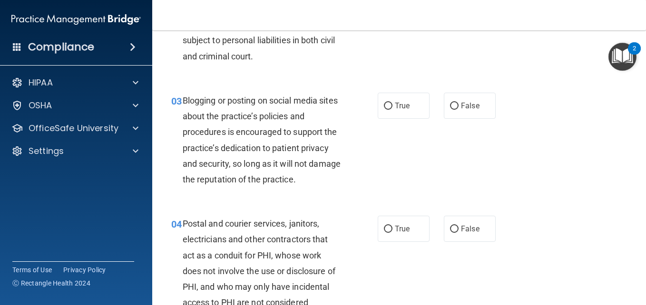
scroll to position [152, 0]
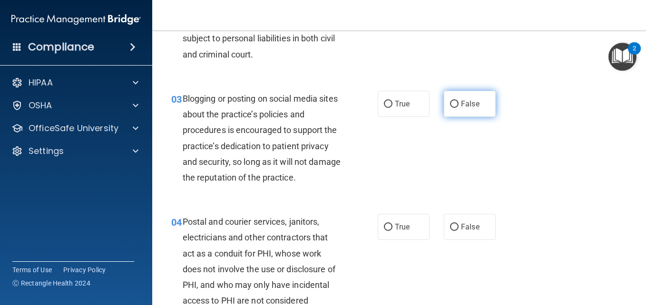
click at [451, 117] on label "False" at bounding box center [470, 104] width 52 height 26
click at [451, 108] on input "False" at bounding box center [454, 104] width 9 height 7
radio input "true"
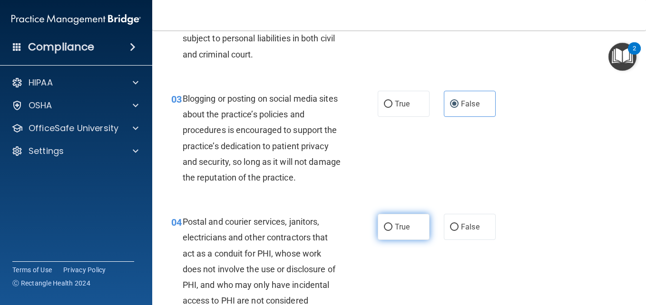
click at [402, 232] on span "True" at bounding box center [402, 227] width 15 height 9
click at [393, 231] on input "True" at bounding box center [388, 227] width 9 height 7
radio input "true"
click at [404, 201] on div "03 Blogging or posting on social media sites about the practice’s policies and …" at bounding box center [399, 140] width 470 height 123
click at [544, 155] on div "03 Blogging or posting on social media sites about the practice’s policies and …" at bounding box center [399, 140] width 470 height 123
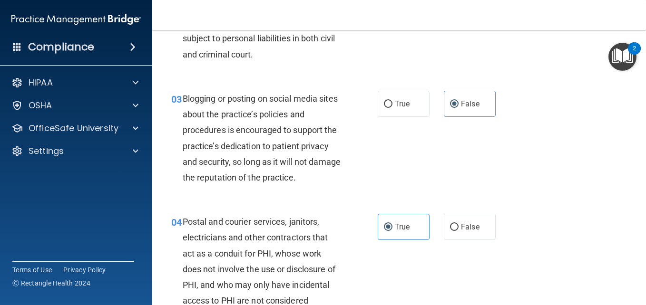
click at [544, 155] on div "03 Blogging or posting on social media sites about the practice’s policies and …" at bounding box center [399, 140] width 470 height 123
drag, startPoint x: 544, startPoint y: 155, endPoint x: 601, endPoint y: 177, distance: 61.4
click at [601, 177] on div "03 Blogging or posting on social media sites about the practice’s policies and …" at bounding box center [399, 140] width 470 height 123
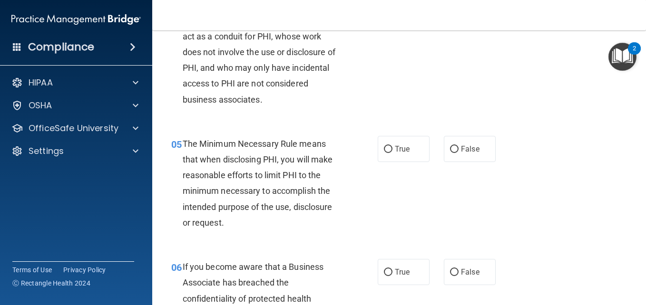
scroll to position [376, 0]
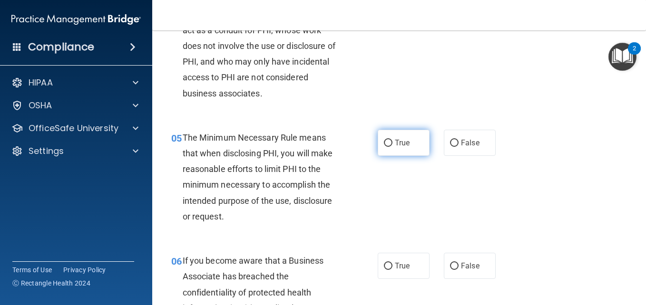
click at [410, 156] on label "True" at bounding box center [404, 143] width 52 height 26
click at [393, 147] on input "True" at bounding box center [388, 143] width 9 height 7
radio input "true"
click at [542, 199] on div "05 The Minimum Necessary Rule means that when disclosing PHI, you will make rea…" at bounding box center [399, 179] width 470 height 123
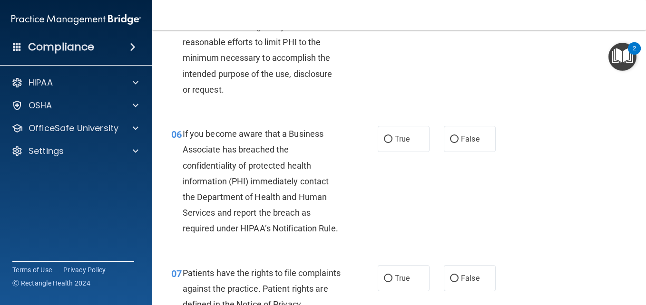
scroll to position [539, 0]
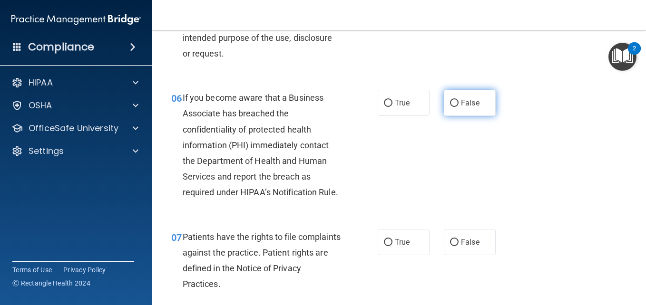
click at [471, 108] on span "False" at bounding box center [470, 102] width 19 height 9
click at [459, 107] on input "False" at bounding box center [454, 103] width 9 height 7
radio input "true"
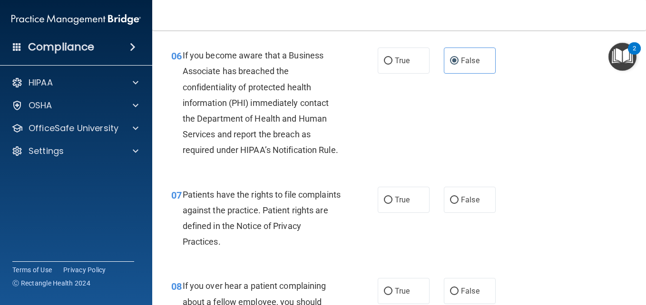
scroll to position [642, 0]
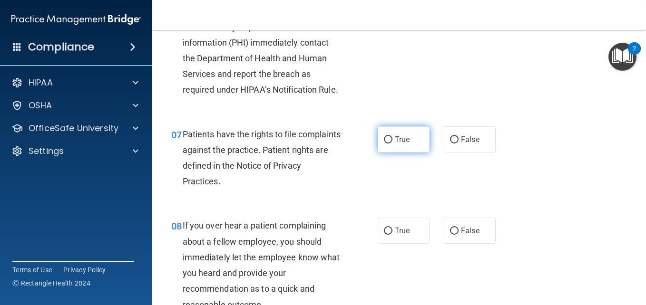
click at [407, 153] on label "True" at bounding box center [404, 140] width 52 height 26
click at [393, 144] on input "True" at bounding box center [388, 140] width 9 height 7
radio input "true"
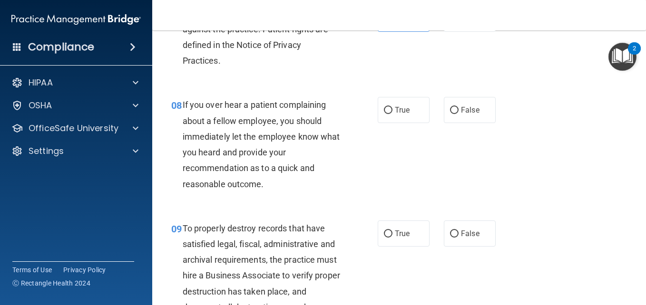
scroll to position [745, 0]
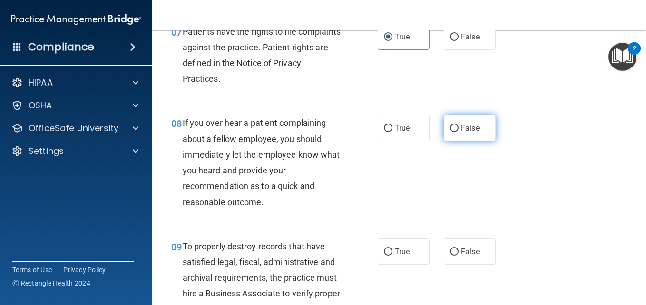
click at [482, 141] on label "False" at bounding box center [470, 128] width 52 height 26
click at [459, 132] on input "False" at bounding box center [454, 128] width 9 height 7
radio input "true"
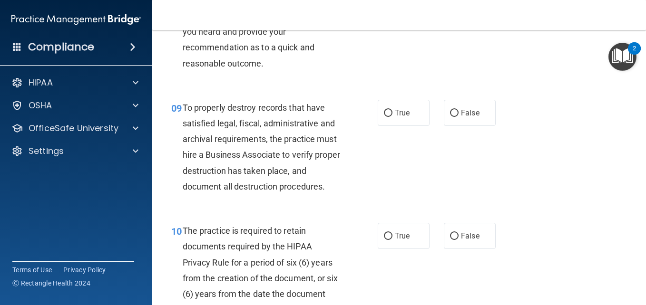
scroll to position [895, 0]
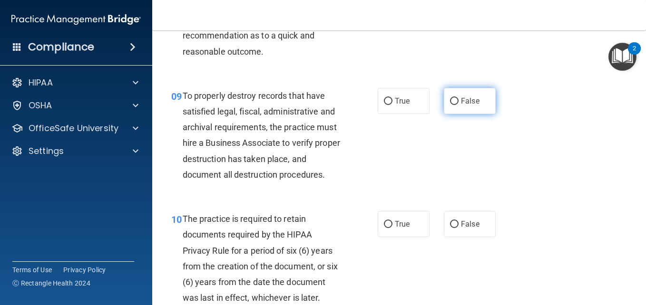
click at [463, 114] on label "False" at bounding box center [470, 101] width 52 height 26
click at [459, 105] on input "False" at bounding box center [454, 101] width 9 height 7
radio input "true"
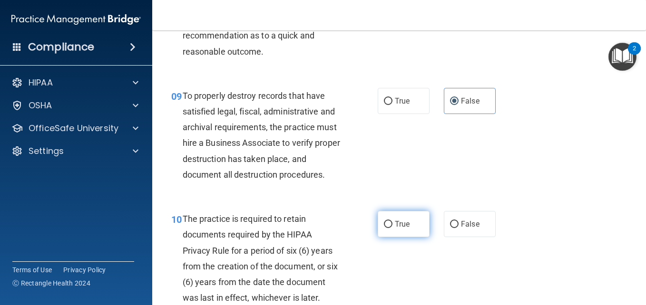
click at [388, 237] on label "True" at bounding box center [404, 224] width 52 height 26
click at [388, 228] on input "True" at bounding box center [388, 224] width 9 height 7
radio input "true"
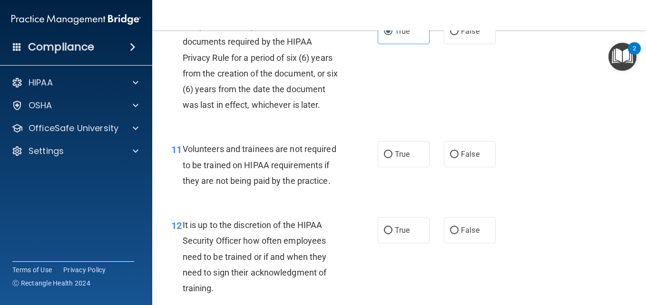
scroll to position [1149, 0]
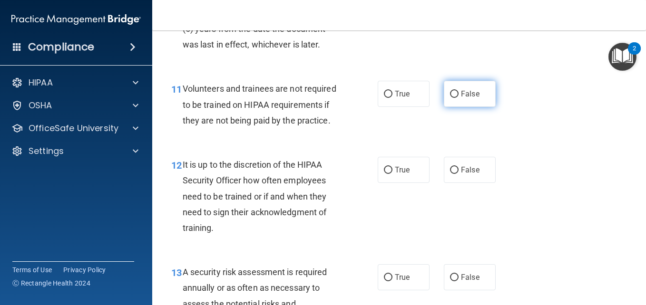
click at [470, 98] on span "False" at bounding box center [470, 93] width 19 height 9
click at [459, 98] on input "False" at bounding box center [454, 94] width 9 height 7
radio input "true"
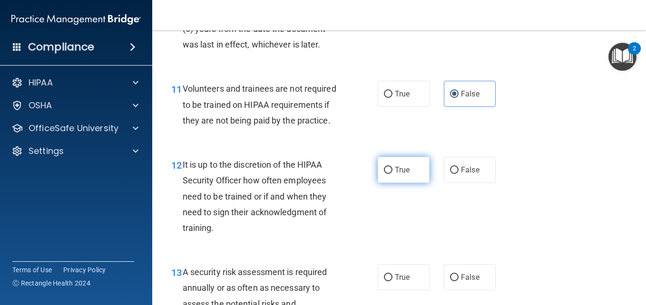
click at [401, 175] on span "True" at bounding box center [402, 170] width 15 height 9
click at [393, 174] on input "True" at bounding box center [388, 170] width 9 height 7
radio input "true"
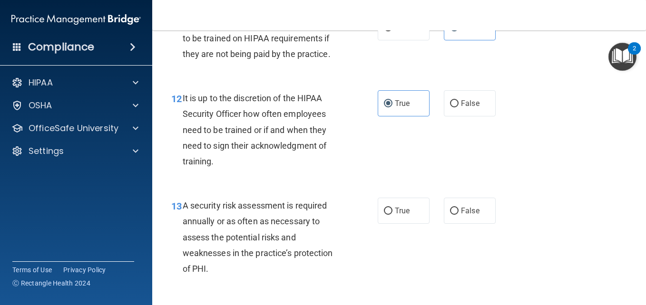
scroll to position [1379, 0]
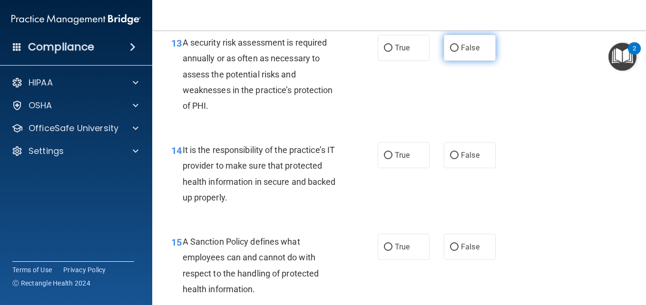
click at [468, 61] on label "False" at bounding box center [470, 48] width 52 height 26
click at [459, 52] on input "False" at bounding box center [454, 48] width 9 height 7
radio input "true"
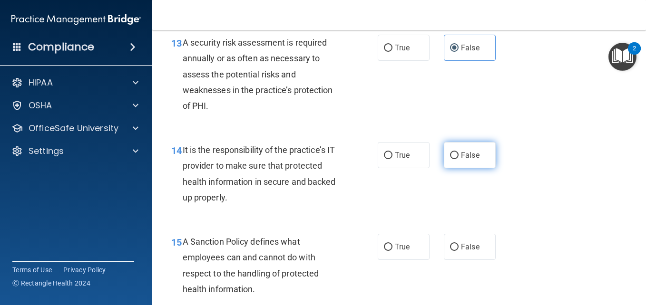
click at [450, 159] on input "False" at bounding box center [454, 155] width 9 height 7
radio input "true"
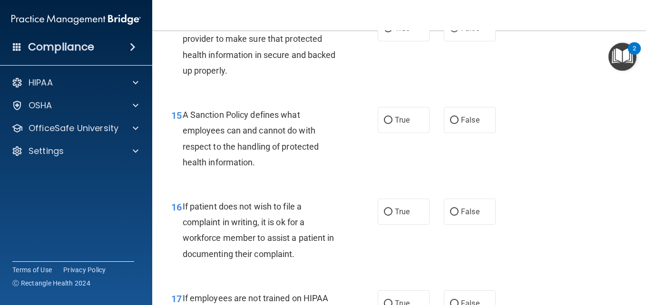
scroll to position [1590, 0]
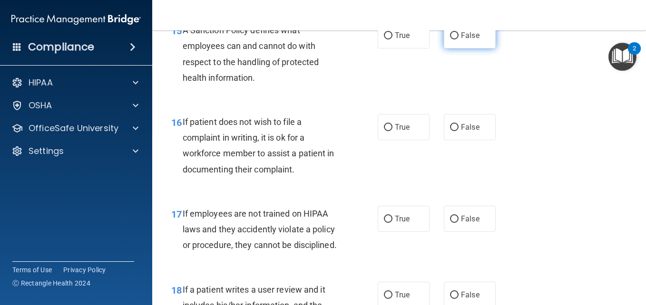
click at [453, 49] on label "False" at bounding box center [470, 35] width 52 height 26
click at [453, 39] on input "False" at bounding box center [454, 35] width 9 height 7
radio input "true"
click at [366, 182] on div "16 If patient does not wish to file a complaint in writing, it is ok for a work…" at bounding box center [274, 148] width 235 height 68
click at [384, 131] on input "True" at bounding box center [388, 127] width 9 height 7
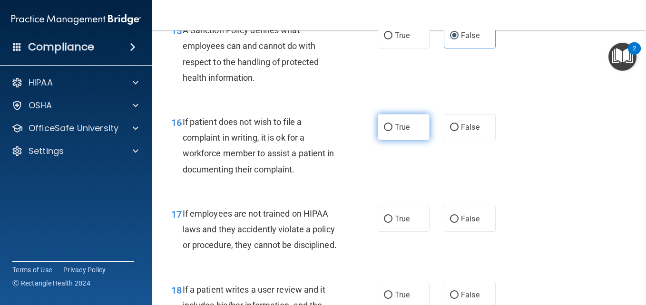
radio input "true"
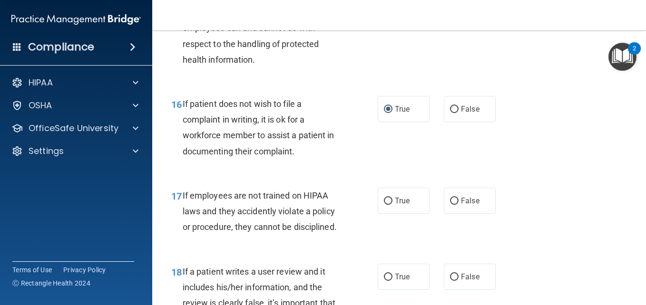
scroll to position [1693, 0]
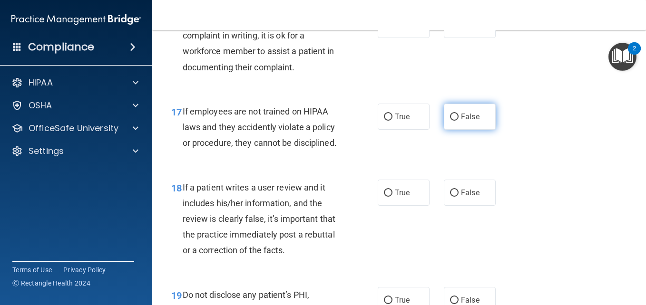
click at [472, 130] on label "False" at bounding box center [470, 117] width 52 height 26
click at [459, 121] on input "False" at bounding box center [454, 117] width 9 height 7
radio input "true"
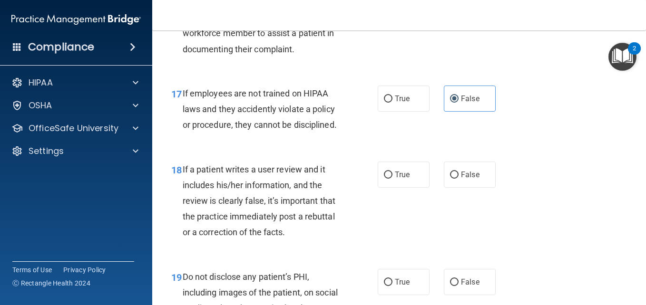
scroll to position [1814, 0]
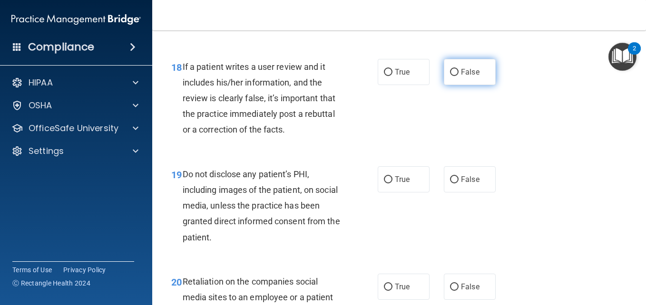
click at [456, 85] on label "False" at bounding box center [470, 72] width 52 height 26
click at [456, 76] on input "False" at bounding box center [454, 72] width 9 height 7
radio input "true"
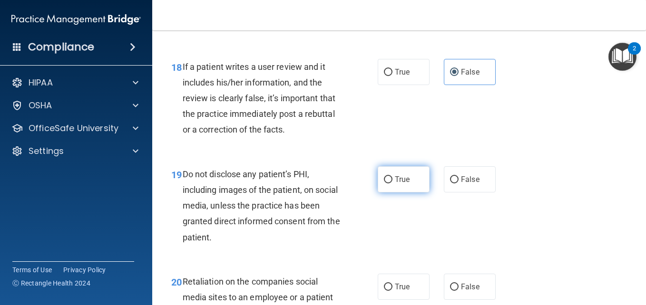
click at [382, 193] on label "True" at bounding box center [404, 180] width 52 height 26
click at [384, 184] on input "True" at bounding box center [388, 180] width 9 height 7
radio input "true"
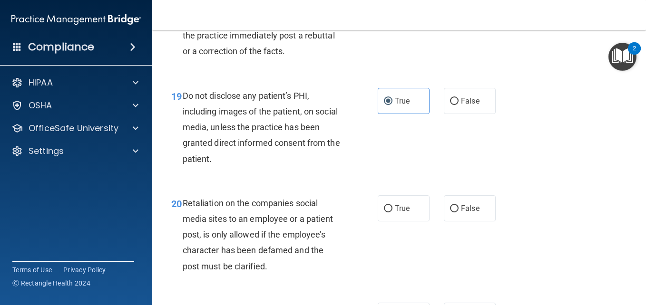
scroll to position [1965, 0]
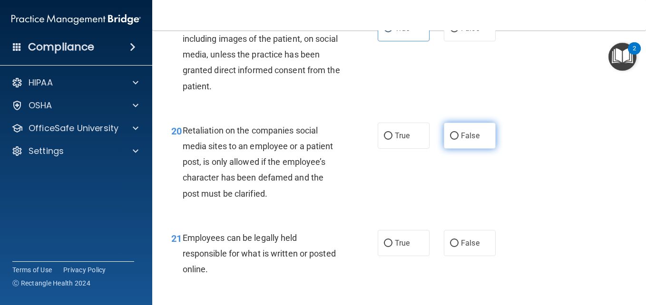
click at [464, 149] on label "False" at bounding box center [470, 136] width 52 height 26
click at [459, 140] on input "False" at bounding box center [454, 136] width 9 height 7
radio input "true"
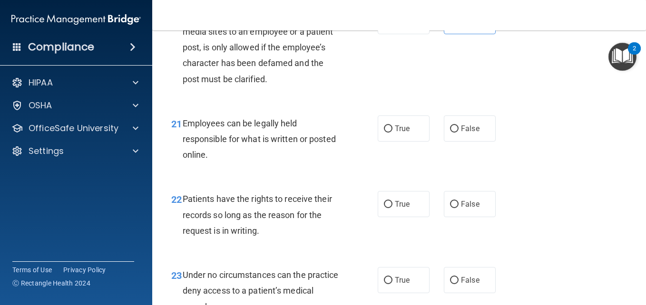
scroll to position [2055, 0]
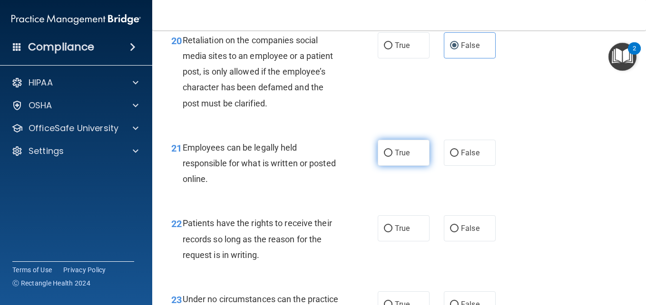
click at [402, 166] on label "True" at bounding box center [404, 153] width 52 height 26
click at [393, 157] on input "True" at bounding box center [388, 153] width 9 height 7
radio input "true"
drag, startPoint x: 638, startPoint y: 216, endPoint x: 640, endPoint y: 226, distance: 10.1
click at [640, 226] on main "- HIPAA Policies and Procedures Quiz This quiz doesn’t expire until . Are you s…" at bounding box center [399, 167] width 494 height 275
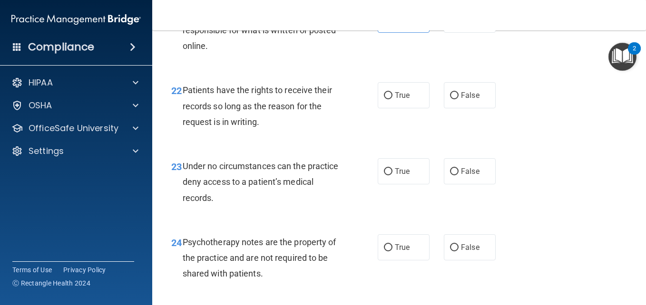
scroll to position [2194, 0]
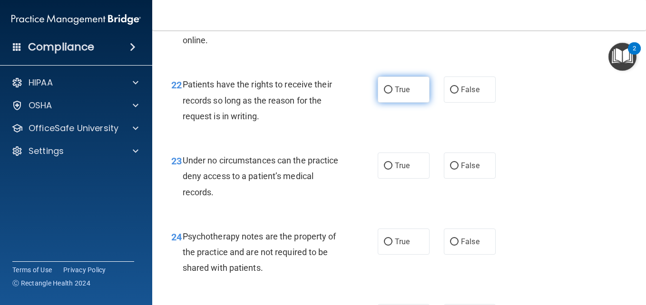
click at [405, 103] on label "True" at bounding box center [404, 90] width 52 height 26
click at [393, 94] on input "True" at bounding box center [388, 90] width 9 height 7
radio input "true"
click at [461, 170] on span "False" at bounding box center [470, 165] width 19 height 9
click at [459, 170] on input "False" at bounding box center [454, 166] width 9 height 7
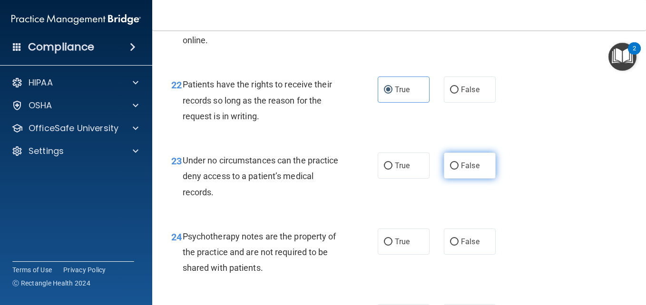
radio input "true"
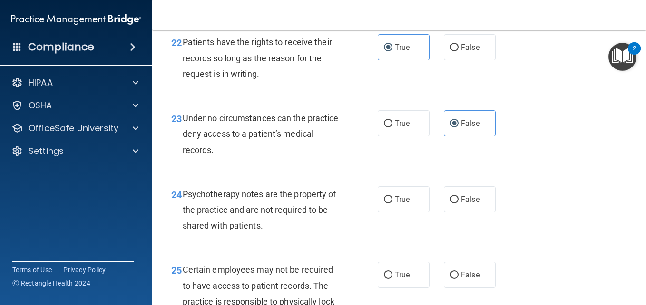
scroll to position [2261, 0]
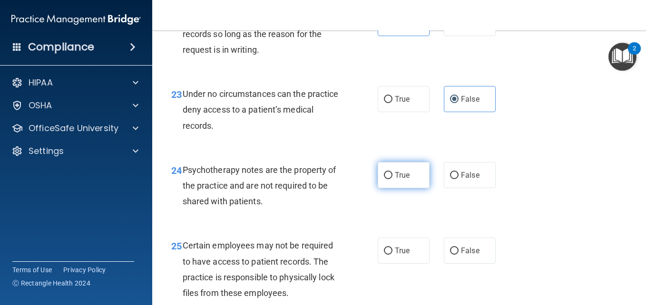
click at [411, 188] on label "True" at bounding box center [404, 175] width 52 height 26
click at [393, 179] on input "True" at bounding box center [388, 175] width 9 height 7
radio input "true"
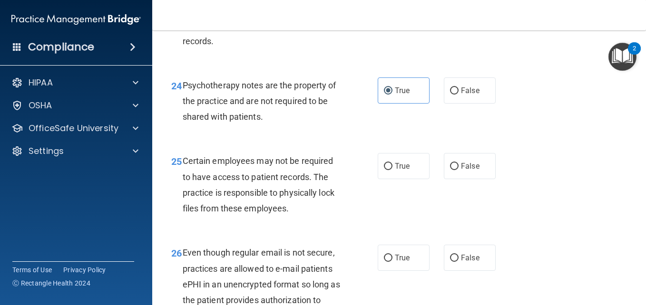
scroll to position [2357, 0]
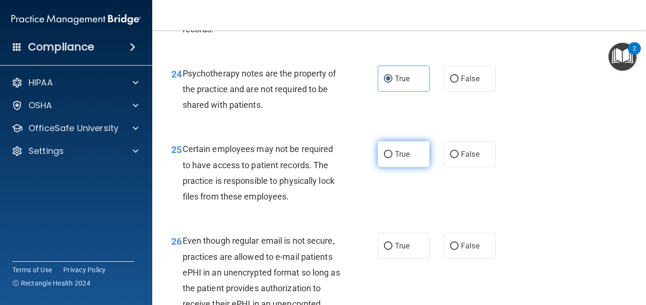
click at [404, 167] on label "True" at bounding box center [404, 154] width 52 height 26
click at [393, 158] on input "True" at bounding box center [388, 154] width 9 height 7
radio input "true"
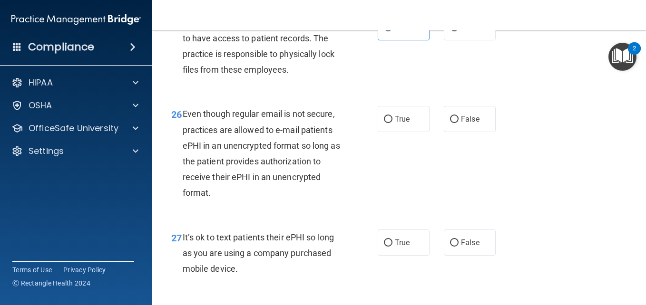
scroll to position [2503, 0]
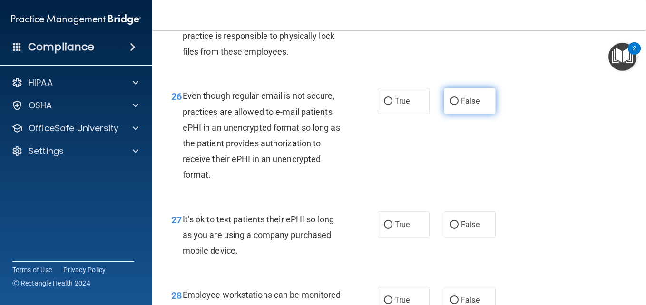
click at [450, 105] on input "False" at bounding box center [454, 101] width 9 height 7
radio input "true"
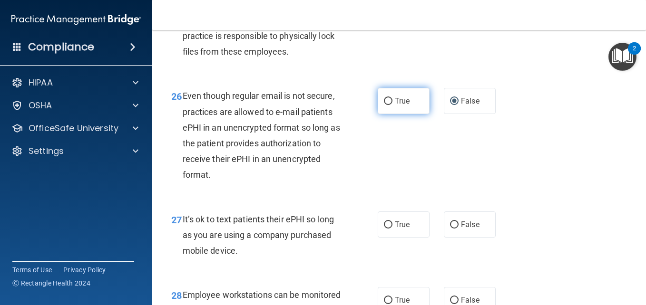
click at [413, 114] on label "True" at bounding box center [404, 101] width 52 height 26
click at [393, 105] on input "True" at bounding box center [388, 101] width 9 height 7
radio input "true"
radio input "false"
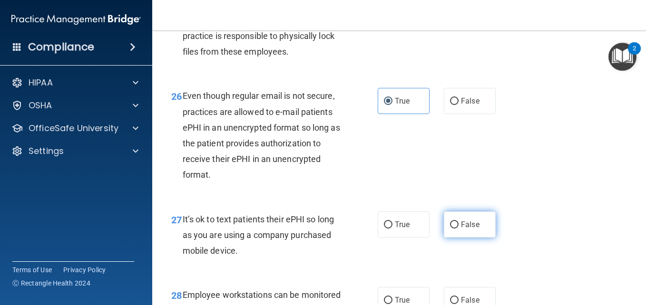
click at [484, 238] on label "False" at bounding box center [470, 225] width 52 height 26
click at [459, 229] on input "False" at bounding box center [454, 225] width 9 height 7
radio input "true"
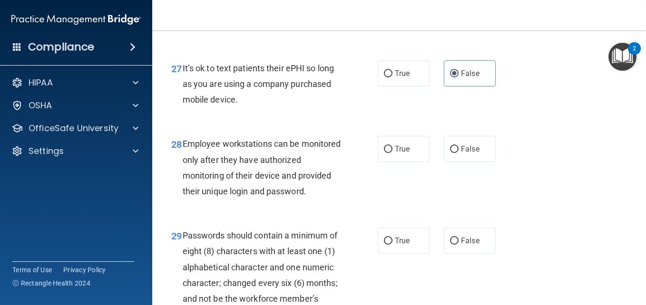
scroll to position [2666, 0]
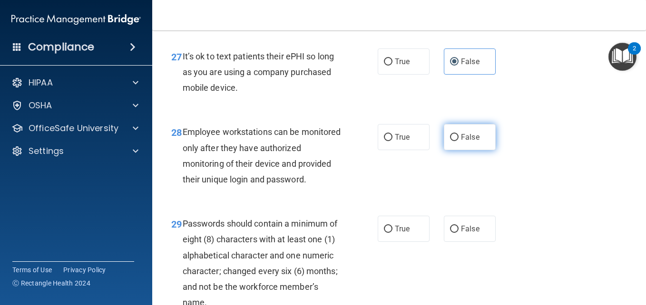
click at [467, 142] on span "False" at bounding box center [470, 137] width 19 height 9
click at [459, 141] on input "False" at bounding box center [454, 137] width 9 height 7
radio input "true"
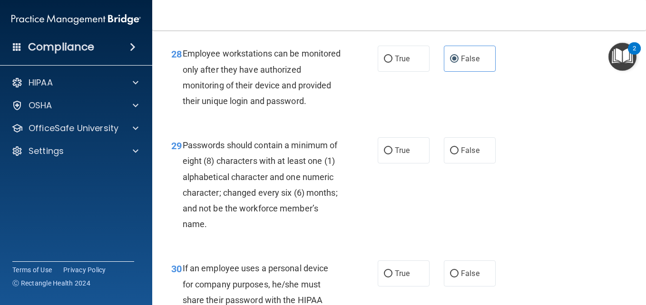
scroll to position [2805, 0]
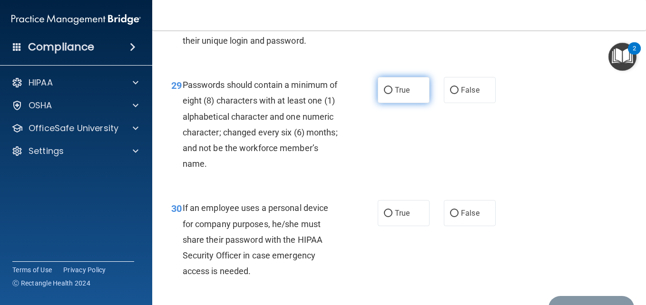
click at [401, 95] on span "True" at bounding box center [402, 90] width 15 height 9
click at [393, 94] on input "True" at bounding box center [388, 90] width 9 height 7
radio input "true"
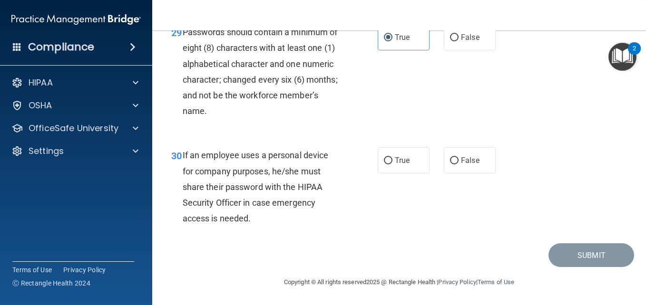
scroll to position [2936, 0]
click at [481, 162] on label "False" at bounding box center [470, 160] width 52 height 26
click at [459, 162] on input "False" at bounding box center [454, 160] width 9 height 7
radio input "true"
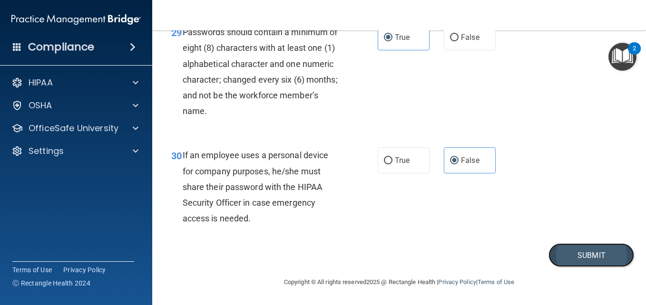
click at [553, 261] on button "Submit" at bounding box center [592, 256] width 86 height 24
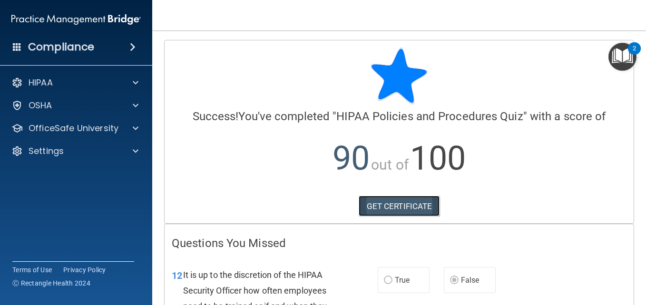
click at [400, 200] on link "GET CERTIFICATE" at bounding box center [399, 206] width 81 height 21
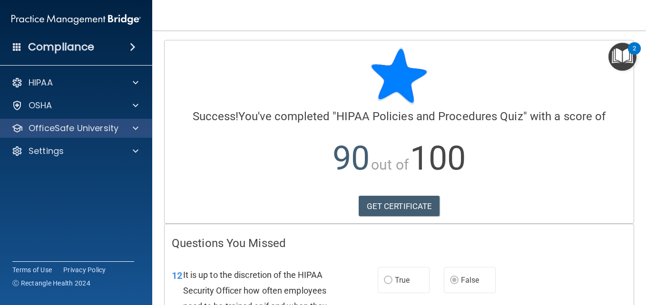
click at [131, 121] on div "OfficeSafe University" at bounding box center [76, 128] width 153 height 19
click at [137, 128] on span at bounding box center [136, 128] width 6 height 11
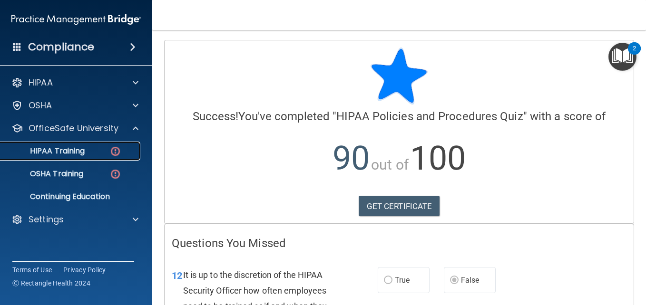
click at [75, 147] on p "HIPAA Training" at bounding box center [45, 152] width 79 height 10
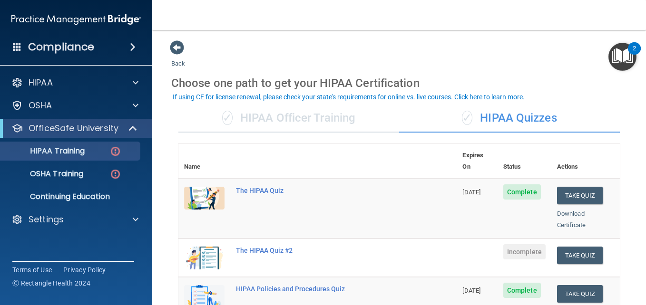
click at [259, 247] on div "The HIPAA Quiz #2" at bounding box center [322, 251] width 173 height 8
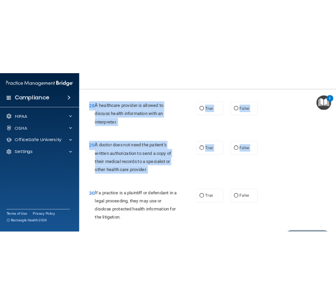
scroll to position [2620, 0]
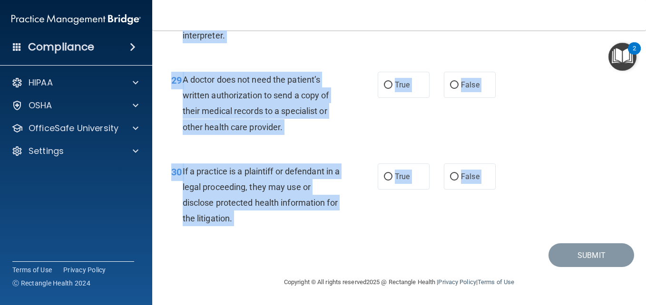
drag, startPoint x: 183, startPoint y: 83, endPoint x: 293, endPoint y: 255, distance: 204.2
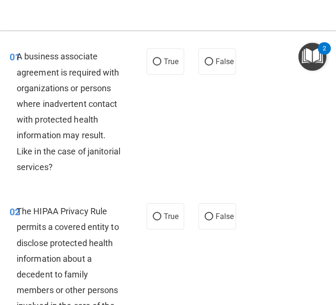
scroll to position [0, 0]
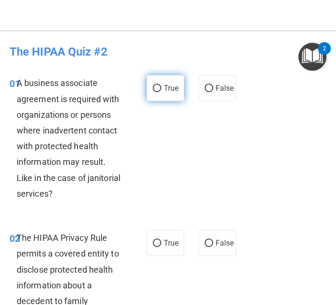
click at [162, 98] on label "True" at bounding box center [166, 88] width 38 height 26
click at [161, 92] on input "True" at bounding box center [157, 88] width 9 height 7
radio input "true"
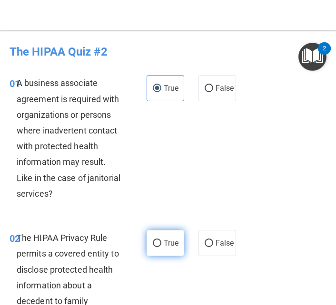
click at [170, 240] on span "True" at bounding box center [171, 243] width 15 height 9
click at [161, 240] on input "True" at bounding box center [157, 243] width 9 height 7
radio input "true"
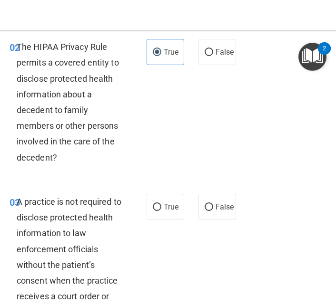
scroll to position [192, 0]
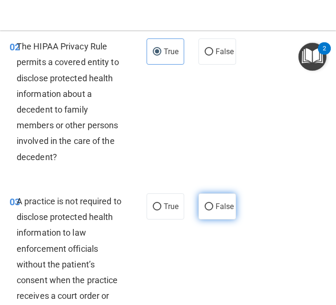
click at [227, 210] on span "False" at bounding box center [225, 206] width 19 height 9
click at [213, 210] on input "False" at bounding box center [209, 207] width 9 height 7
radio input "true"
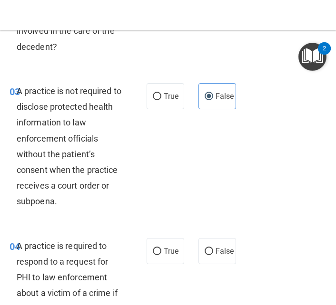
scroll to position [287, 0]
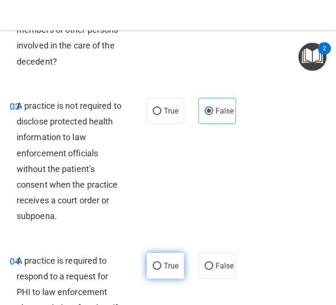
click at [150, 275] on label "True" at bounding box center [166, 266] width 38 height 26
click at [153, 270] on input "True" at bounding box center [157, 266] width 9 height 7
radio input "true"
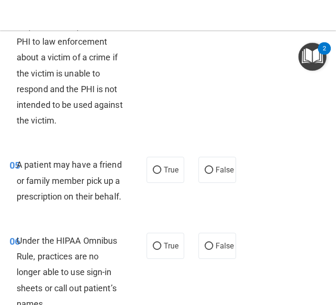
scroll to position [634, 0]
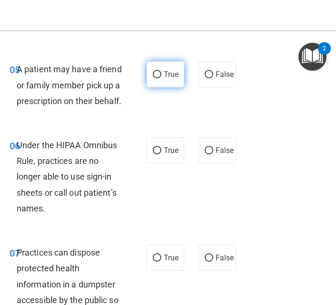
click at [155, 73] on input "True" at bounding box center [157, 74] width 9 height 7
radio input "true"
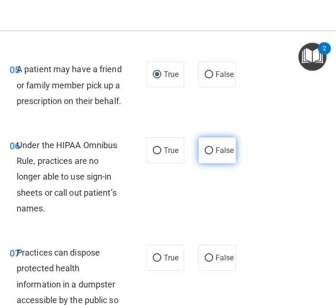
click at [202, 159] on label "False" at bounding box center [217, 150] width 38 height 26
click at [205, 155] on input "False" at bounding box center [209, 150] width 9 height 7
radio input "true"
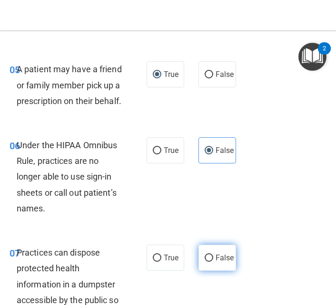
click at [207, 271] on label "False" at bounding box center [217, 258] width 38 height 26
click at [207, 262] on input "False" at bounding box center [209, 258] width 9 height 7
radio input "true"
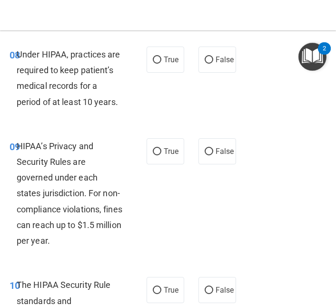
scroll to position [995, 0]
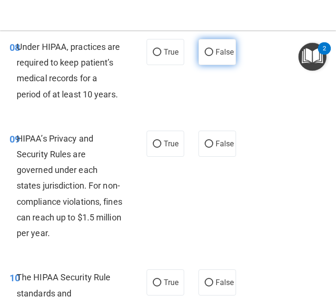
click at [217, 65] on label "False" at bounding box center [217, 52] width 38 height 26
click at [213, 56] on input "False" at bounding box center [209, 52] width 9 height 7
radio input "true"
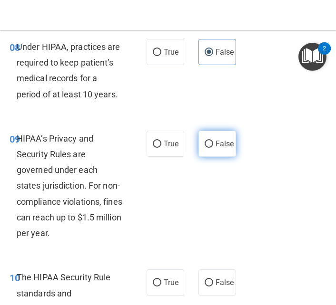
click at [220, 157] on label "False" at bounding box center [217, 144] width 38 height 26
click at [213, 148] on input "False" at bounding box center [209, 144] width 9 height 7
radio input "true"
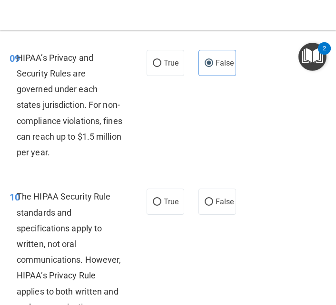
scroll to position [1083, 0]
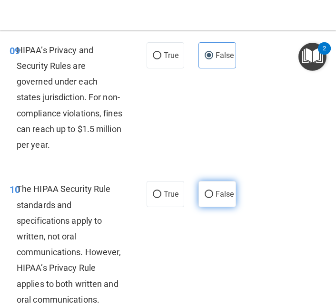
click at [222, 207] on label "False" at bounding box center [217, 194] width 38 height 26
click at [213, 198] on input "False" at bounding box center [209, 194] width 9 height 7
radio input "true"
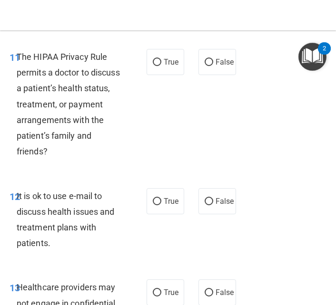
scroll to position [1393, 0]
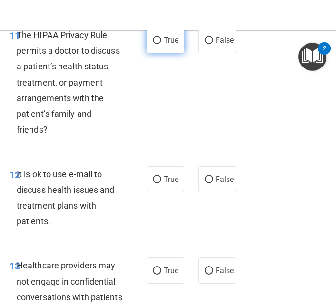
click at [177, 53] on label "True" at bounding box center [166, 40] width 38 height 26
click at [161, 44] on input "True" at bounding box center [157, 40] width 9 height 7
radio input "true"
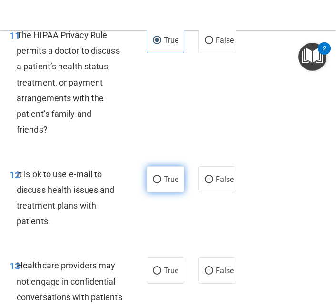
click at [157, 193] on label "True" at bounding box center [166, 180] width 38 height 26
click at [157, 184] on input "True" at bounding box center [157, 180] width 9 height 7
radio input "true"
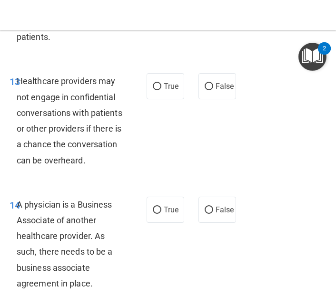
scroll to position [1555, 0]
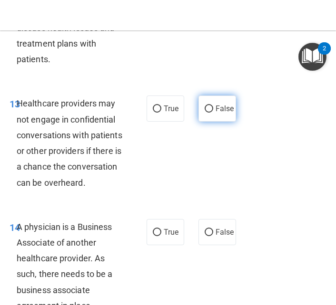
click at [224, 113] on span "False" at bounding box center [225, 108] width 19 height 9
click at [213, 113] on input "False" at bounding box center [209, 109] width 9 height 7
radio input "true"
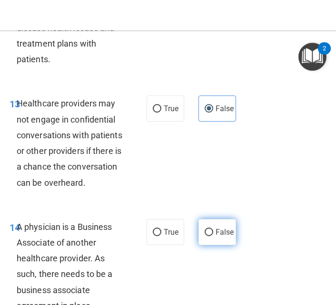
click at [219, 245] on label "False" at bounding box center [217, 232] width 38 height 26
click at [213, 236] on input "False" at bounding box center [209, 232] width 9 height 7
radio input "true"
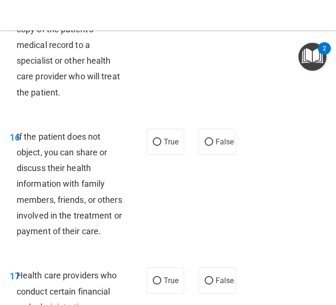
scroll to position [2026, 0]
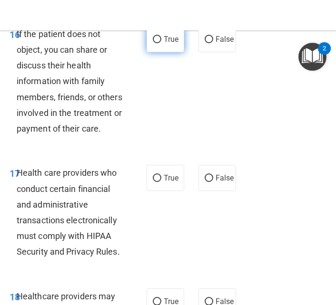
click at [179, 52] on label "True" at bounding box center [166, 39] width 38 height 26
click at [161, 43] on input "True" at bounding box center [157, 39] width 9 height 7
radio input "true"
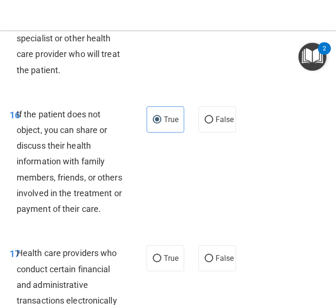
scroll to position [1931, 0]
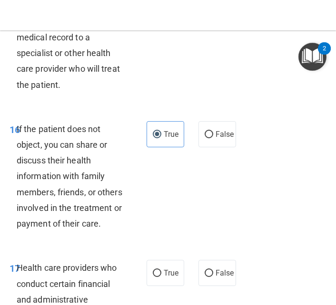
radio input "true"
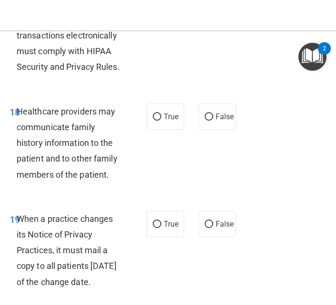
scroll to position [2218, 0]
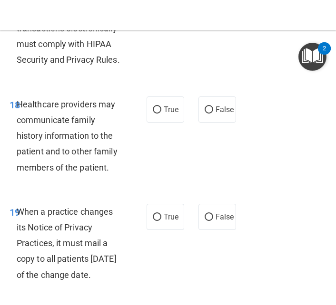
radio input "true"
click at [164, 123] on label "True" at bounding box center [166, 110] width 38 height 26
click at [161, 114] on input "True" at bounding box center [157, 110] width 9 height 7
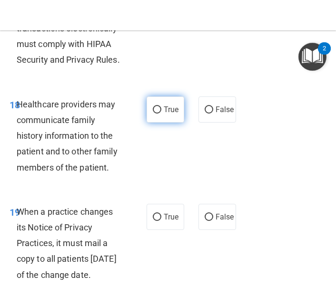
radio input "true"
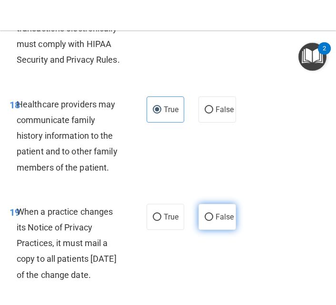
click at [215, 230] on label "False" at bounding box center [217, 217] width 38 height 26
click at [213, 221] on input "False" at bounding box center [209, 217] width 9 height 7
radio input "true"
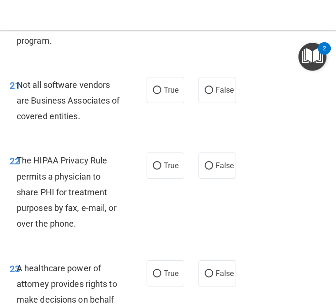
scroll to position [2550, 0]
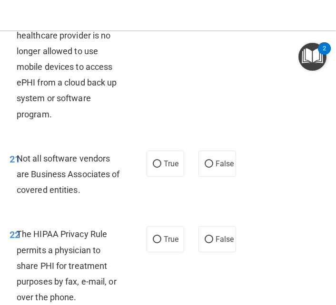
radio input "true"
click at [179, 177] on label "True" at bounding box center [166, 164] width 38 height 26
click at [161, 168] on input "True" at bounding box center [157, 164] width 9 height 7
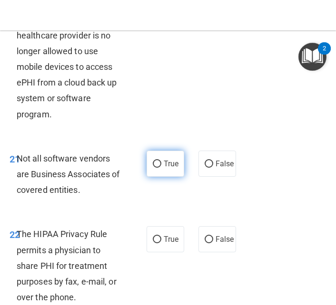
radio input "true"
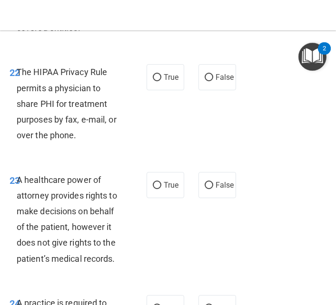
scroll to position [2720, 0]
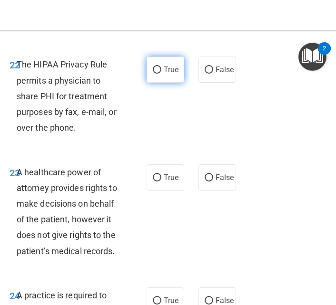
click at [171, 74] on span "True" at bounding box center [171, 69] width 15 height 9
click at [161, 74] on input "True" at bounding box center [157, 70] width 9 height 7
radio input "true"
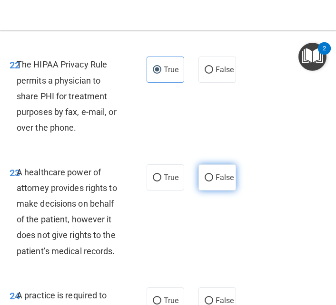
click at [229, 191] on label "False" at bounding box center [217, 178] width 38 height 26
click at [213, 182] on input "False" at bounding box center [209, 178] width 9 height 7
radio input "true"
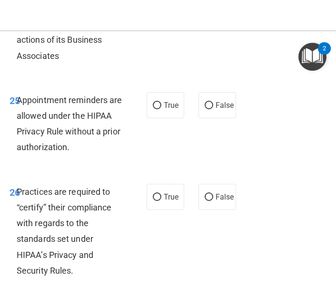
scroll to position [2948, 0]
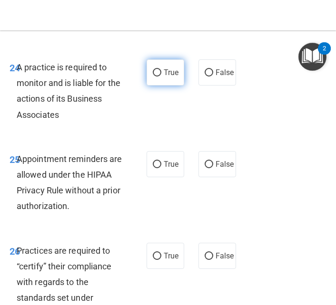
click at [164, 77] on span "True" at bounding box center [171, 72] width 15 height 9
click at [161, 77] on input "True" at bounding box center [157, 72] width 9 height 7
radio input "true"
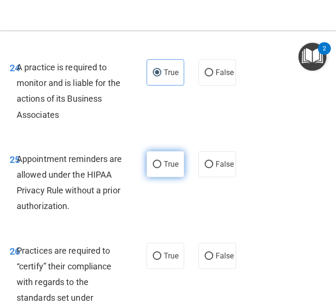
click at [168, 177] on label "True" at bounding box center [166, 164] width 38 height 26
click at [161, 168] on input "True" at bounding box center [157, 164] width 9 height 7
radio input "true"
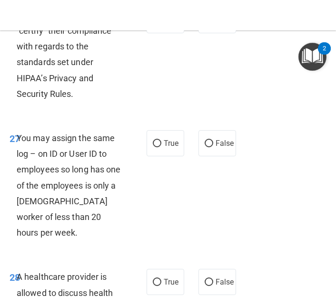
scroll to position [3140, 0]
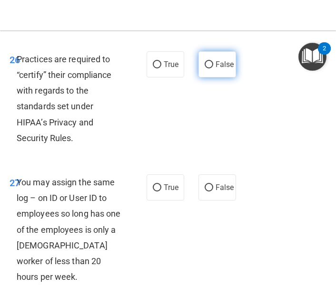
click at [217, 69] on span "False" at bounding box center [225, 64] width 19 height 9
click at [213, 69] on input "False" at bounding box center [209, 64] width 9 height 7
radio input "true"
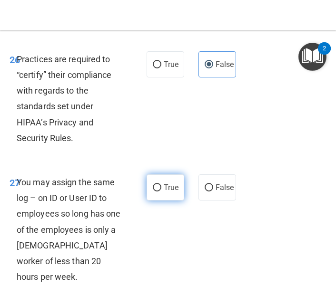
click at [174, 201] on label "True" at bounding box center [166, 188] width 38 height 26
click at [161, 192] on input "True" at bounding box center [157, 188] width 9 height 7
radio input "true"
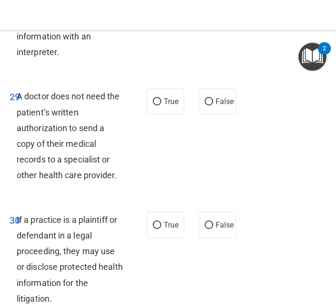
scroll to position [3486, 0]
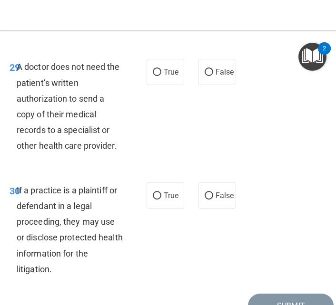
radio input "true"
click at [173, 85] on label "True" at bounding box center [166, 72] width 38 height 26
click at [161, 76] on input "True" at bounding box center [157, 72] width 9 height 7
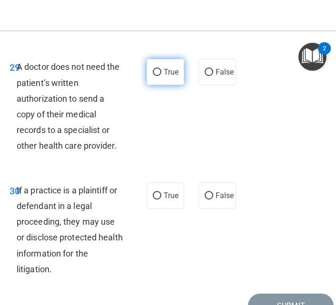
radio input "true"
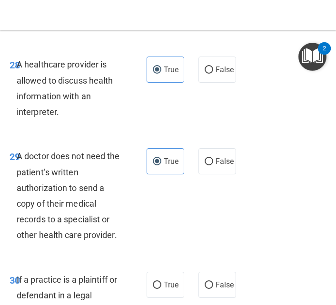
scroll to position [3391, 0]
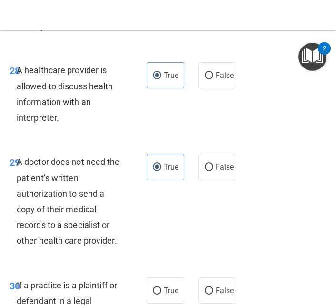
radio input "true"
radio input "false"
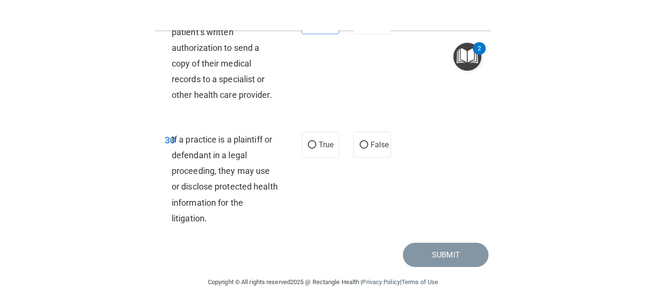
scroll to position [3620, 0]
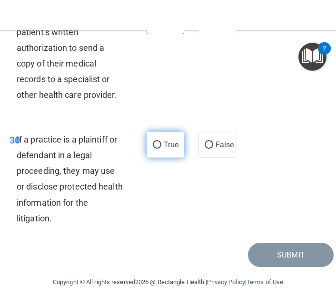
click at [147, 158] on label "True" at bounding box center [166, 145] width 38 height 26
click at [153, 149] on input "True" at bounding box center [157, 145] width 9 height 7
radio input "true"
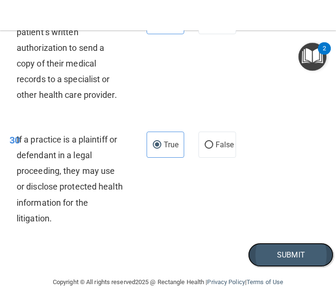
click at [262, 267] on button "Submit" at bounding box center [291, 255] width 86 height 24
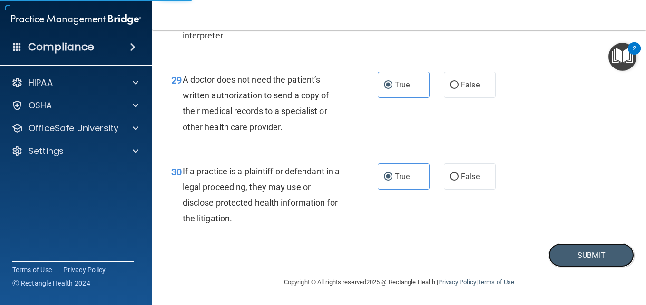
scroll to position [2620, 0]
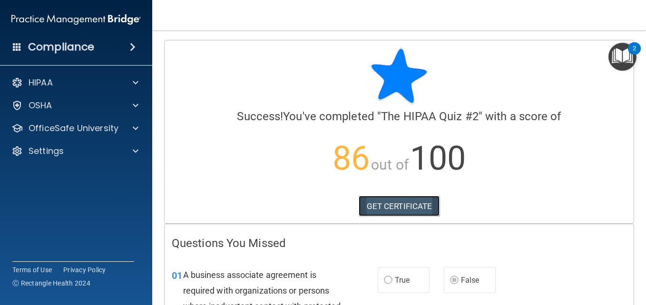
click at [388, 207] on link "GET CERTIFICATE" at bounding box center [399, 206] width 81 height 21
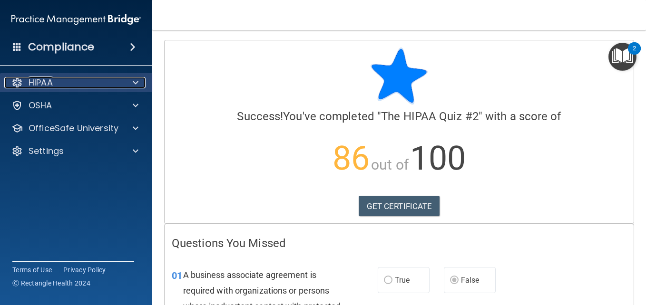
click at [141, 85] on div at bounding box center [134, 82] width 24 height 11
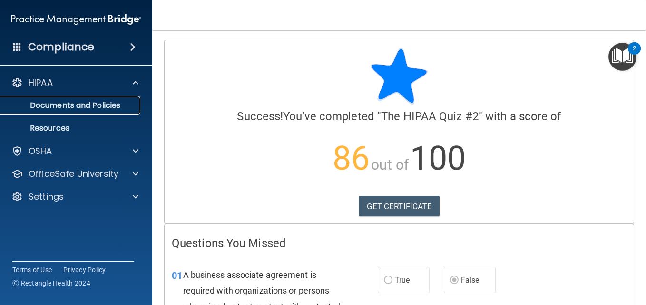
click at [101, 109] on p "Documents and Policies" at bounding box center [71, 106] width 130 height 10
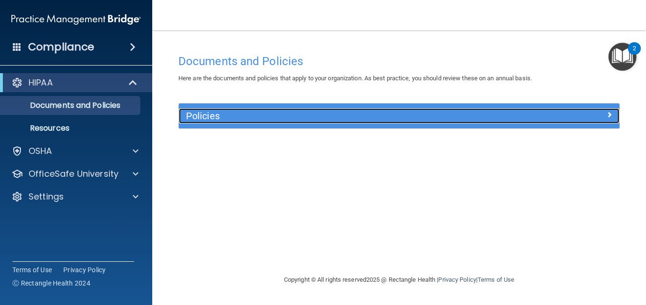
click at [526, 121] on div "Policies" at bounding box center [399, 115] width 441 height 15
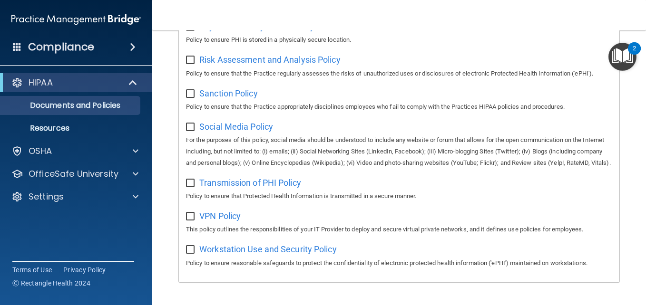
scroll to position [740, 0]
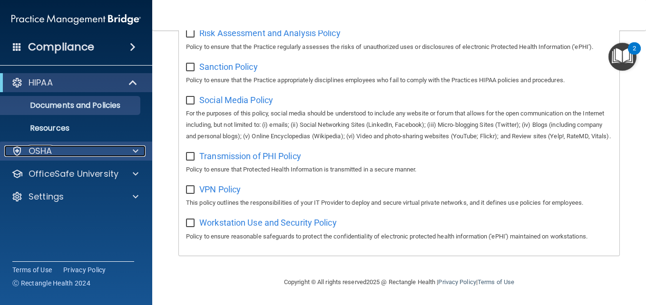
click at [127, 153] on div at bounding box center [134, 151] width 24 height 11
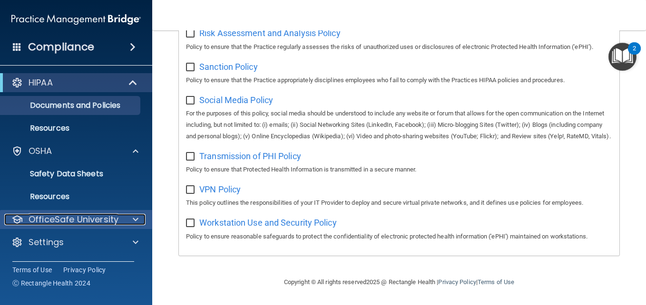
click at [142, 225] on div at bounding box center [134, 219] width 24 height 11
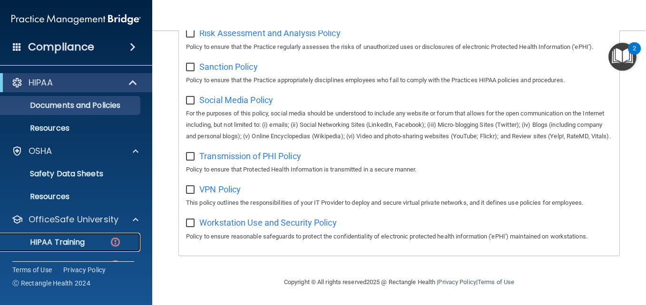
click at [58, 244] on p "HIPAA Training" at bounding box center [45, 243] width 79 height 10
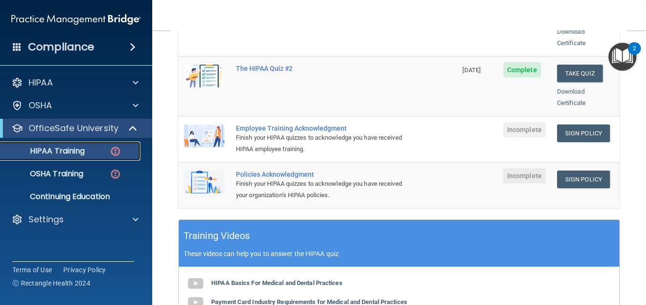
scroll to position [237, 0]
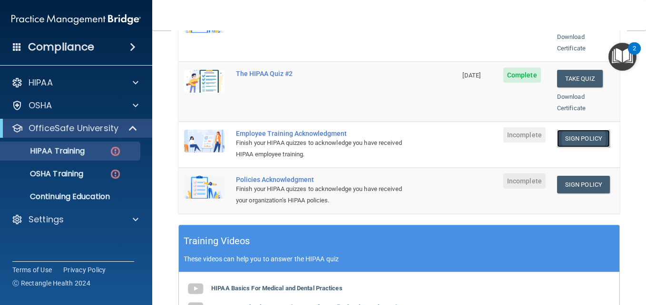
click at [582, 130] on link "Sign Policy" at bounding box center [583, 139] width 53 height 18
click at [569, 130] on link "Sign Policy" at bounding box center [583, 139] width 53 height 18
click at [305, 130] on div "Employee Training Acknowledgment" at bounding box center [322, 134] width 173 height 8
click at [214, 130] on img at bounding box center [204, 141] width 40 height 23
click at [572, 176] on link "Sign Policy" at bounding box center [583, 185] width 53 height 18
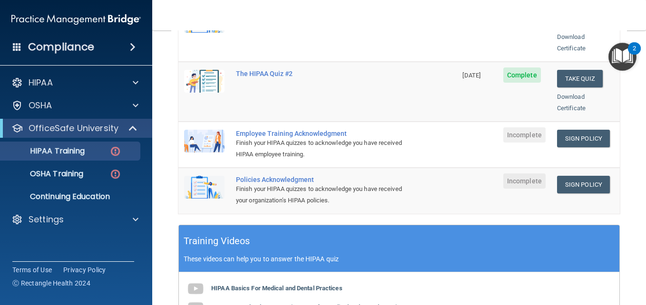
click at [47, 44] on h4 "Compliance" at bounding box center [61, 46] width 66 height 13
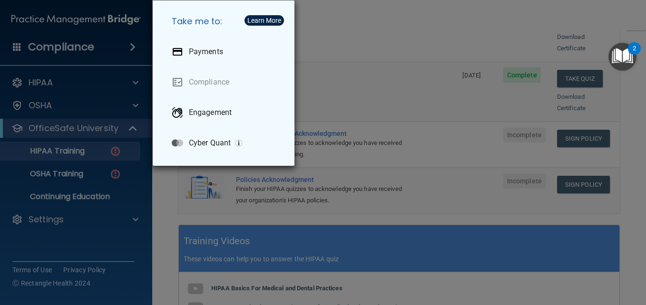
click at [78, 19] on div "Take me to: Payments Compliance Engagement Cyber Quant" at bounding box center [323, 152] width 646 height 305
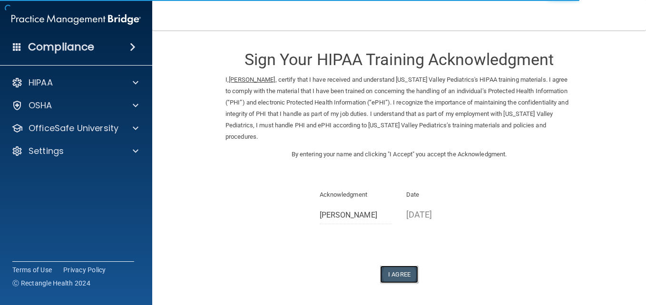
click at [396, 275] on button "I Agree" at bounding box center [399, 275] width 38 height 18
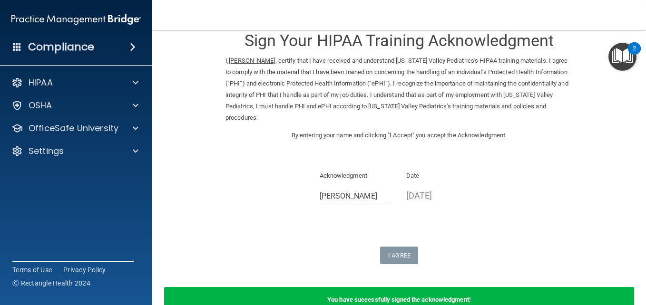
scroll to position [76, 0]
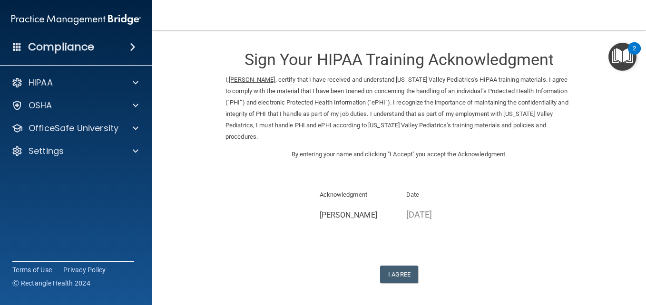
click at [513, 191] on div "Acknowledgment [PERSON_NAME] Date [DATE]" at bounding box center [399, 210] width 347 height 42
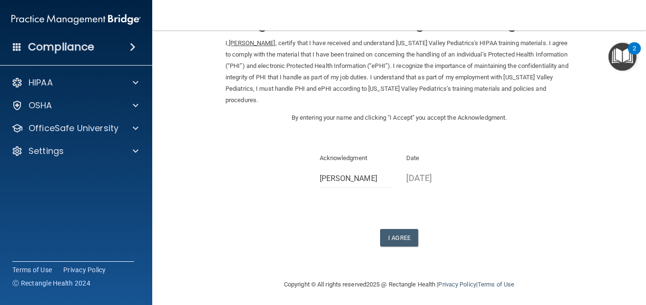
scroll to position [39, 0]
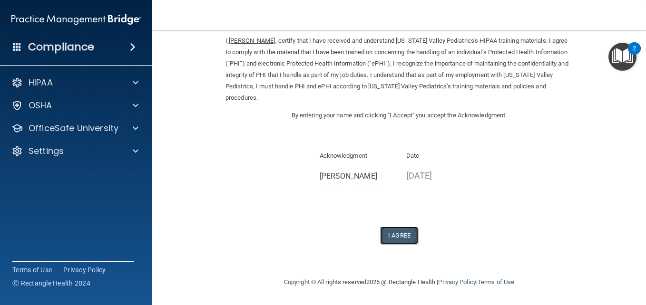
click at [400, 236] on button "I Agree" at bounding box center [399, 236] width 38 height 18
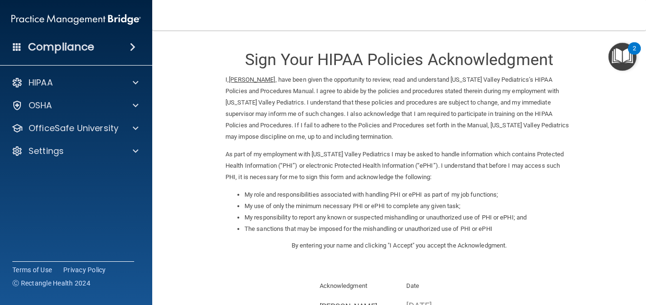
click at [554, 194] on li "My role and responsibilities associated with handling PHI or ePHI as part of my…" at bounding box center [409, 194] width 328 height 11
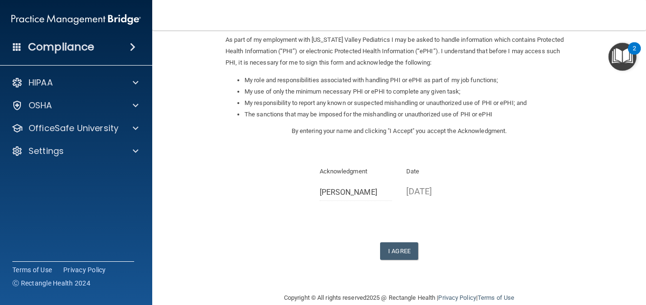
scroll to position [130, 0]
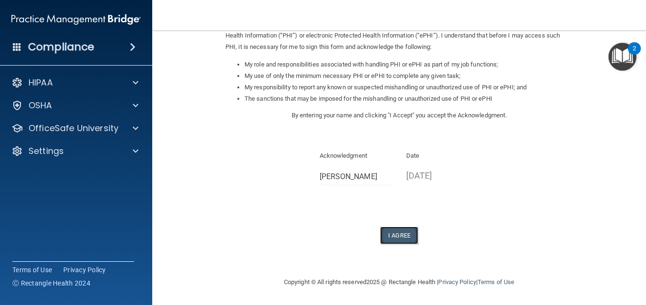
click at [403, 231] on button "I Agree" at bounding box center [399, 236] width 38 height 18
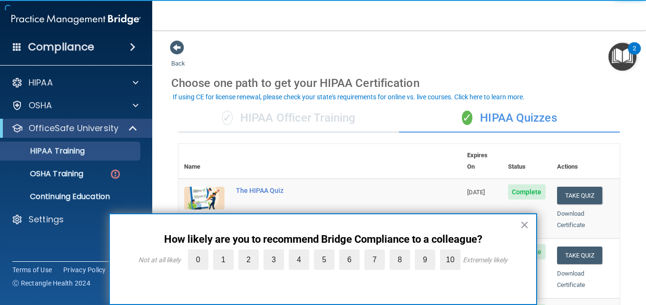
click at [431, 38] on main "Back Choose one path to get your HIPAA Certification ✓ HIPAA Officer Training ✓…" at bounding box center [399, 167] width 494 height 275
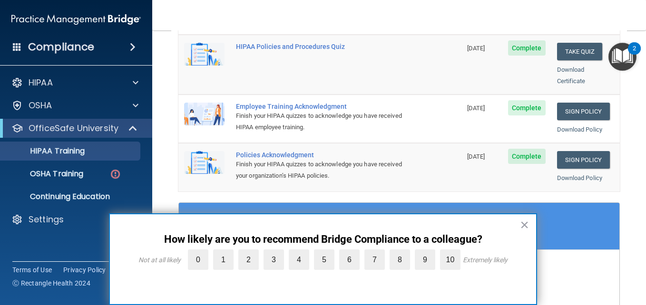
scroll to position [266, 0]
